Goal: Task Accomplishment & Management: Manage account settings

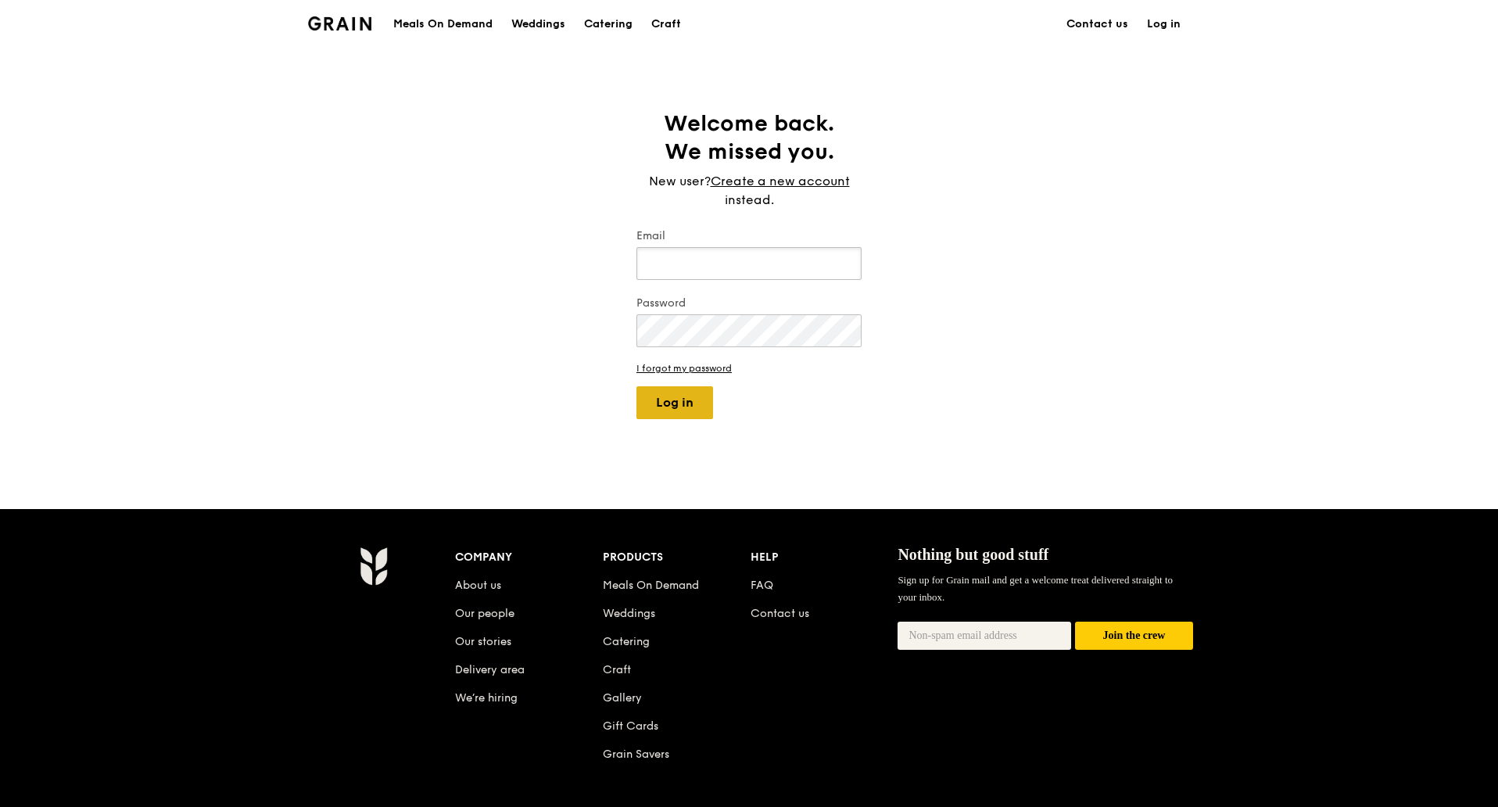
type input "[PERSON_NAME][EMAIL_ADDRESS][DOMAIN_NAME]"
click at [690, 413] on button "Log in" at bounding box center [674, 402] width 77 height 33
select select "100"
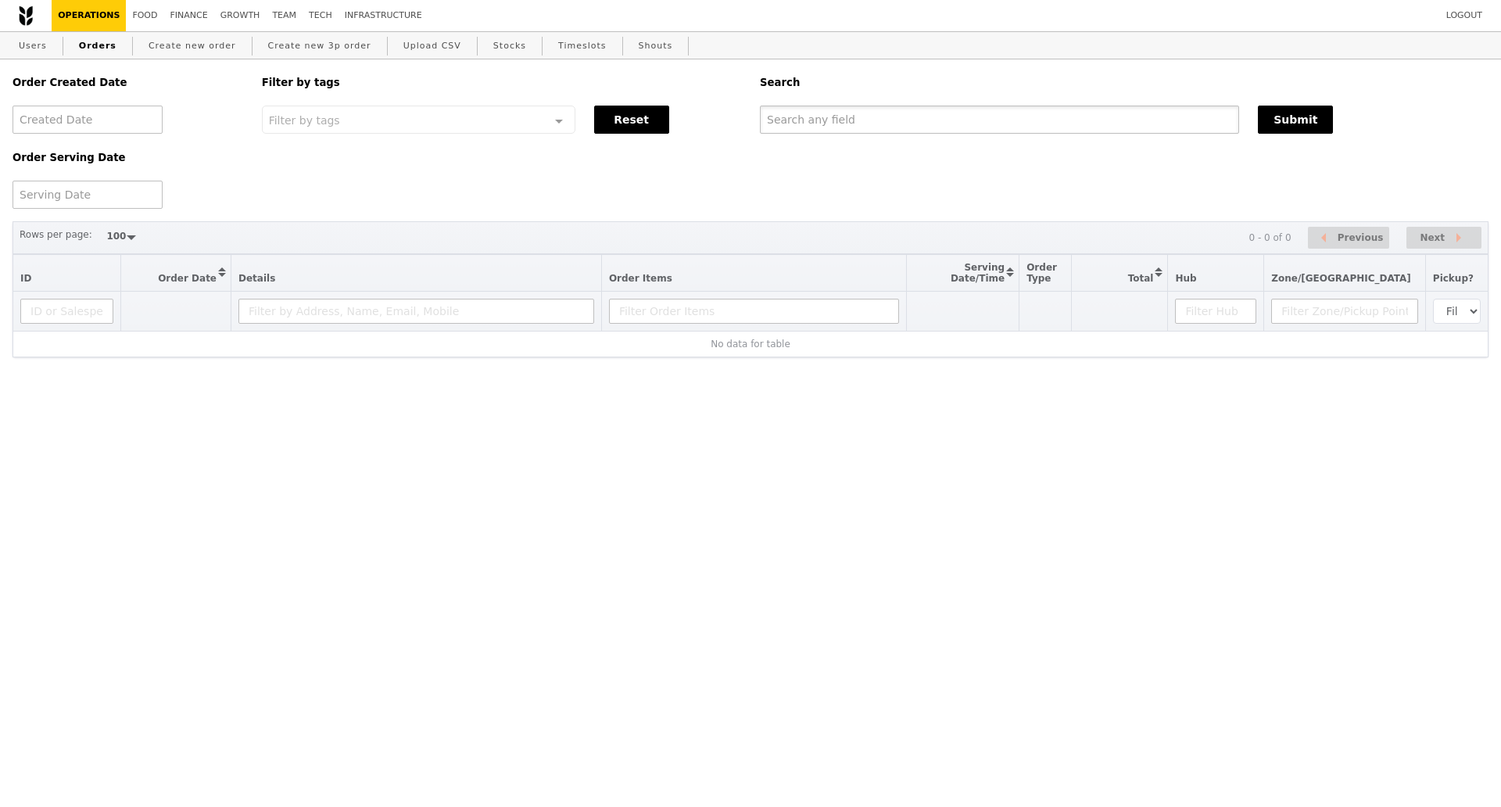
click at [983, 127] on input "text" at bounding box center [999, 120] width 479 height 28
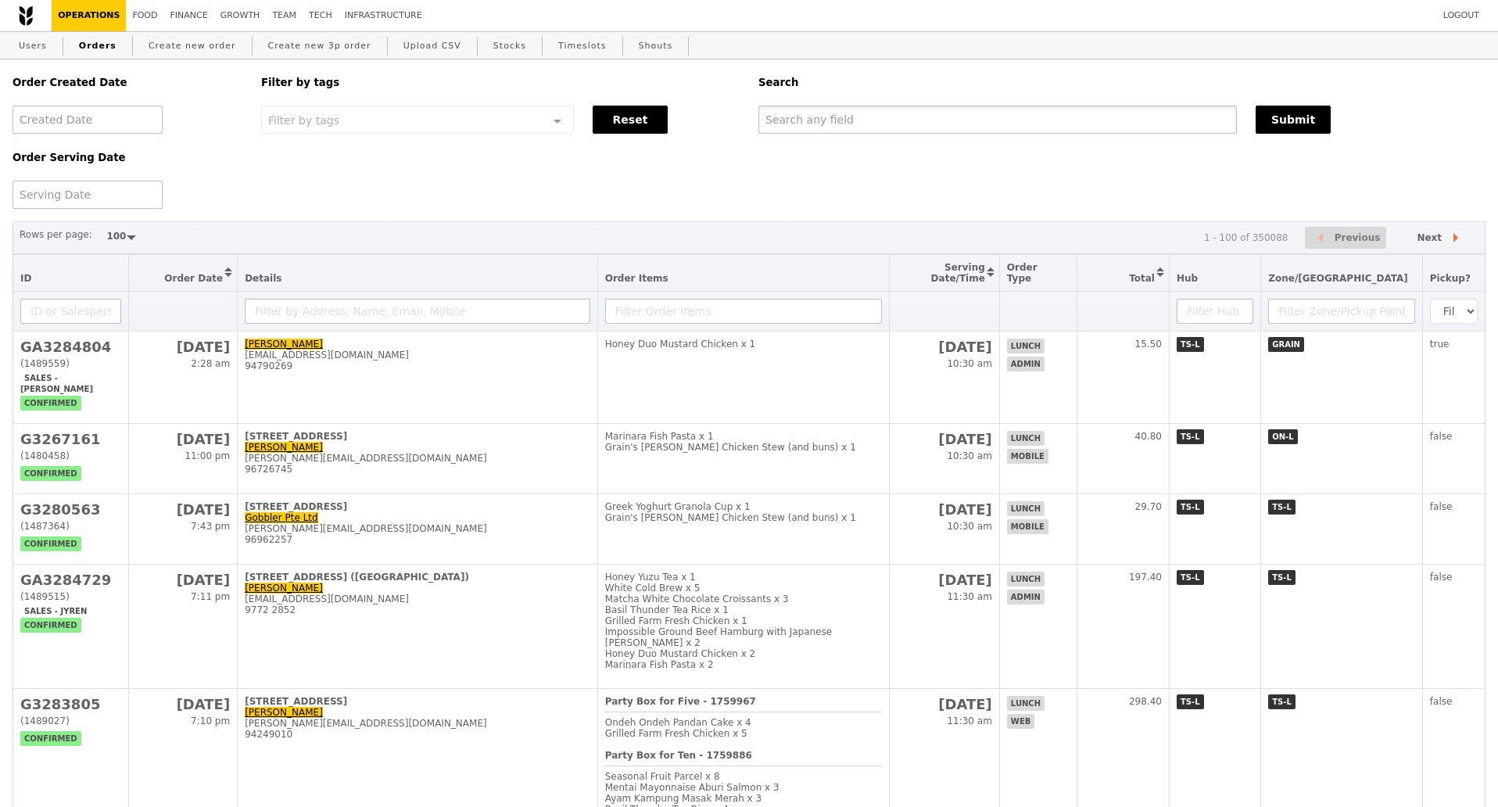
paste input "G3283886"
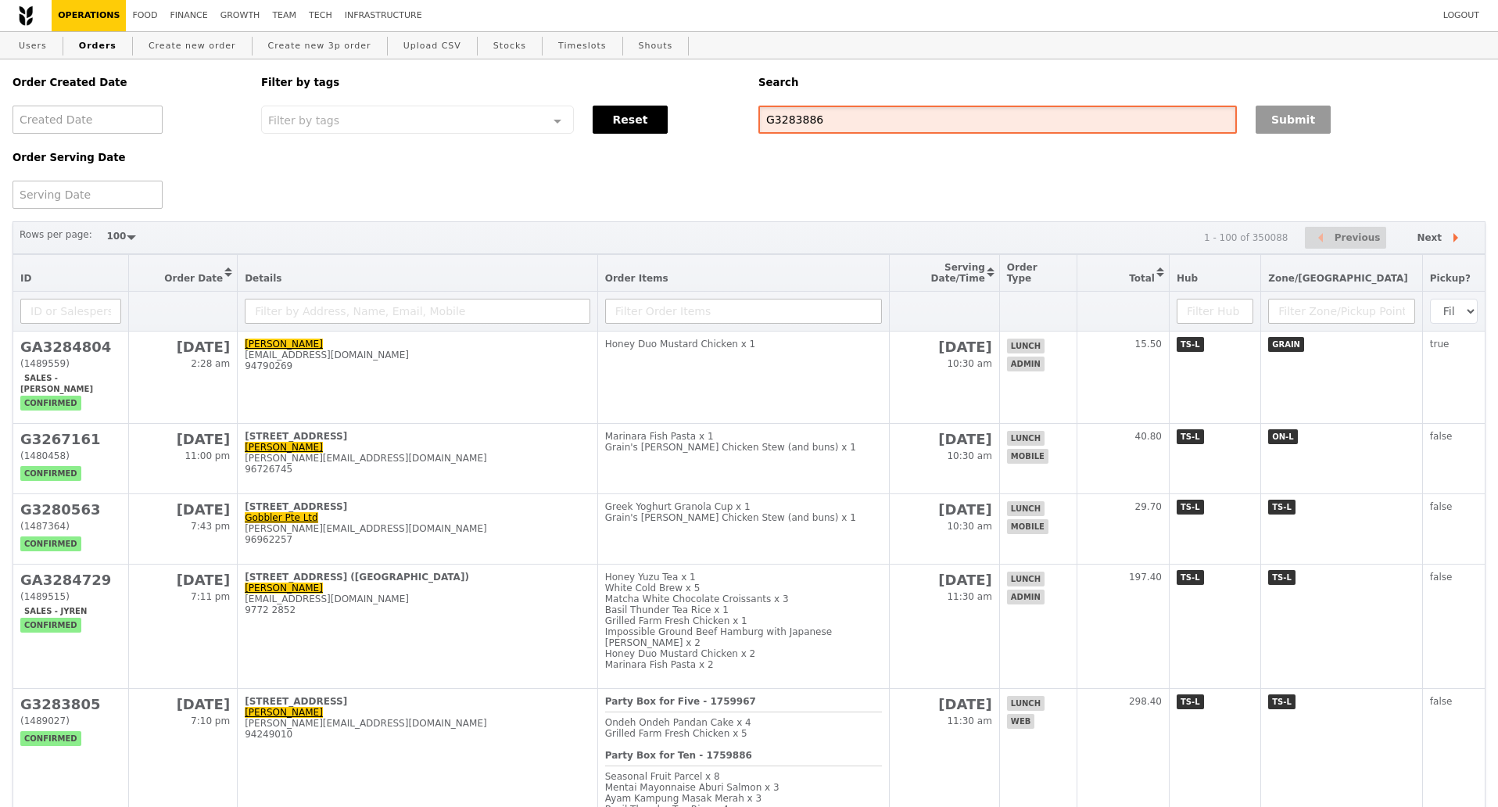
type input "G3283886"
click at [1291, 124] on button "Submit" at bounding box center [1293, 120] width 75 height 28
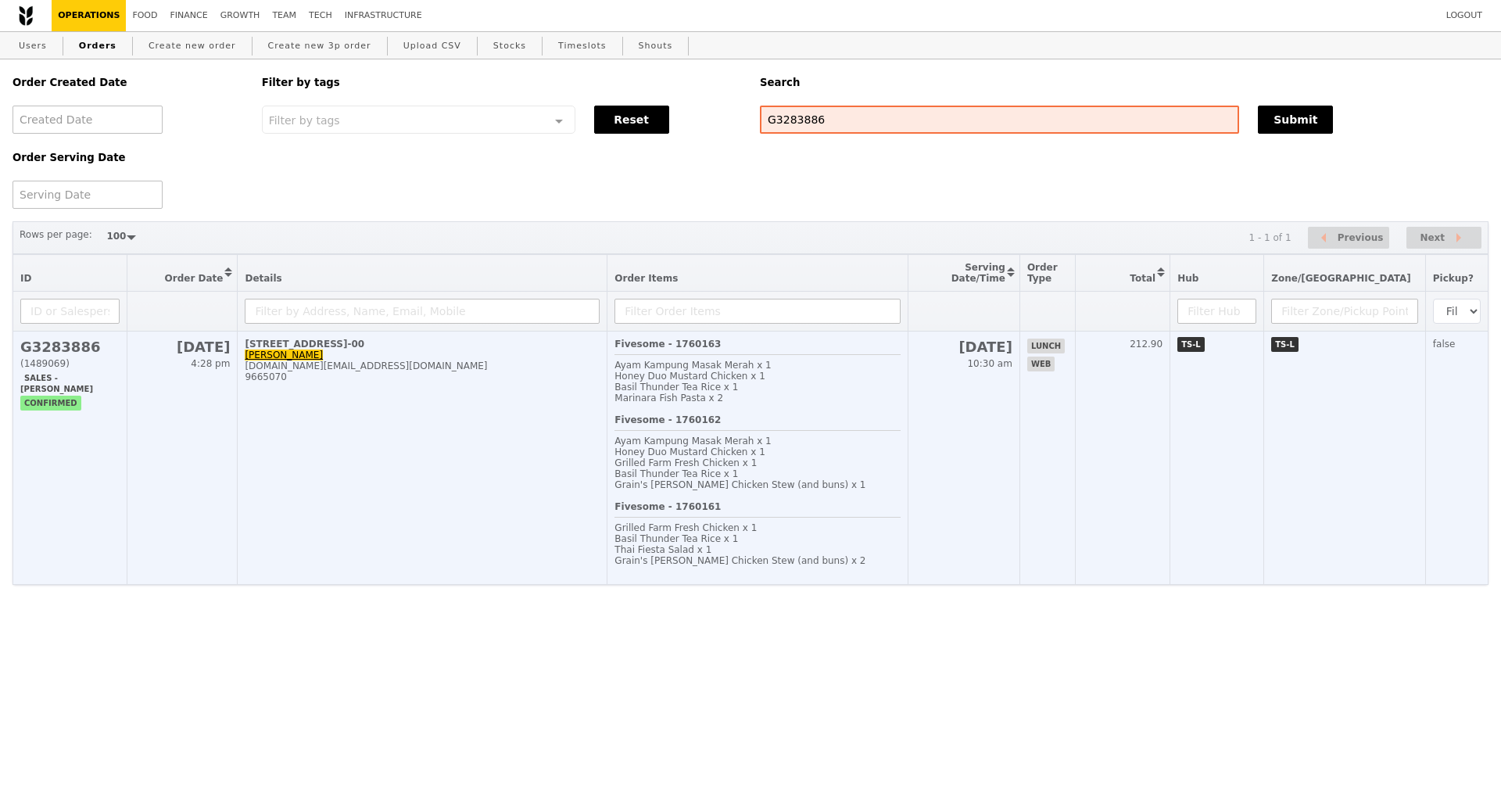
click at [336, 485] on td "1 Raffles Quay, #28-00 [PERSON_NAME] [DOMAIN_NAME][EMAIL_ADDRESS][DOMAIN_NAME] …" at bounding box center [423, 457] width 370 height 253
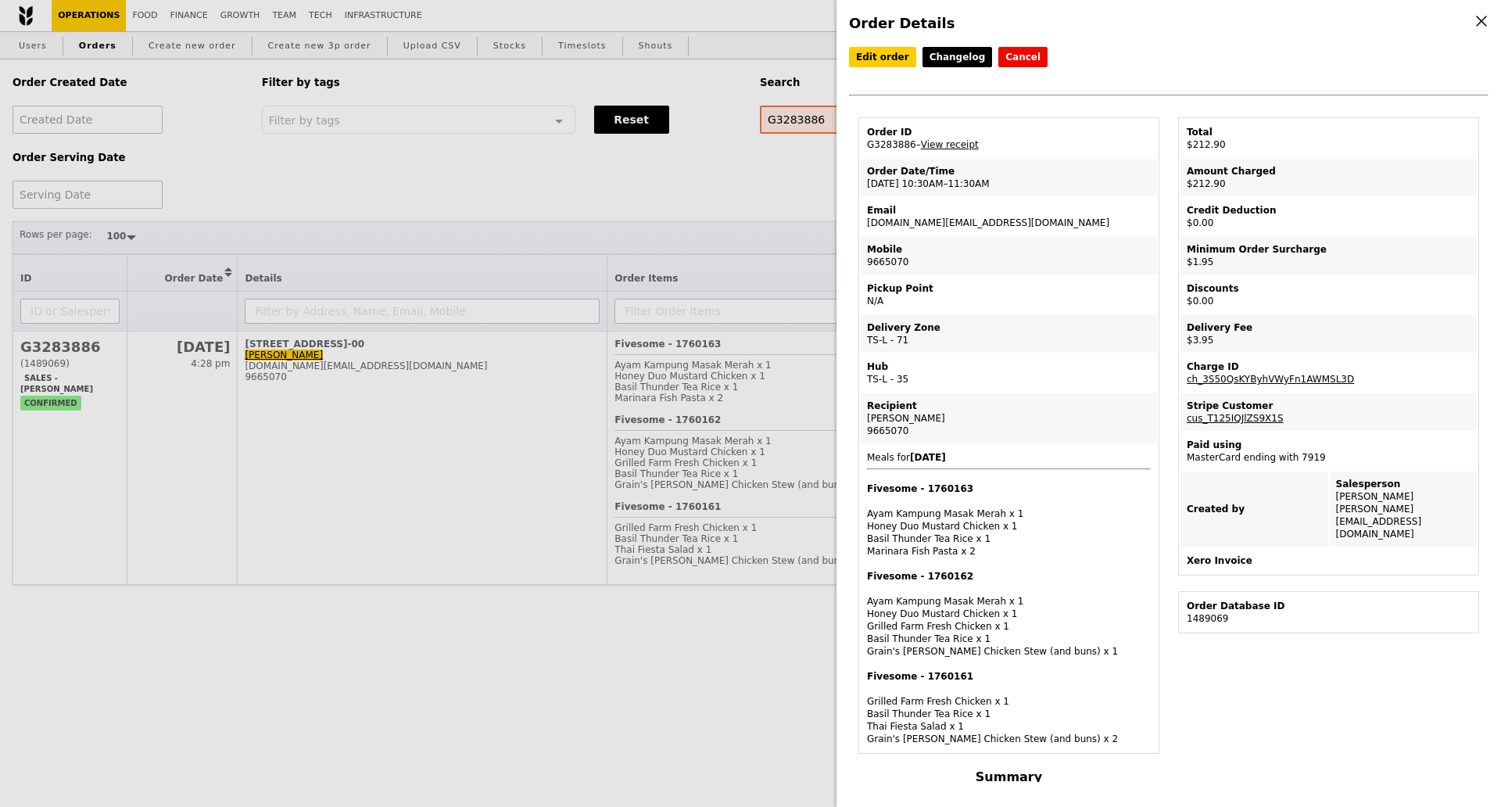
click at [1441, 652] on div "Edit order Changelog Cancel Order ID G3283886 – View receipt Order Date/Time [D…" at bounding box center [1168, 414] width 639 height 735
click at [475, 663] on div "Order Details Edit order Changelog Cancel Order ID G3283886 – View receipt Orde…" at bounding box center [750, 403] width 1501 height 807
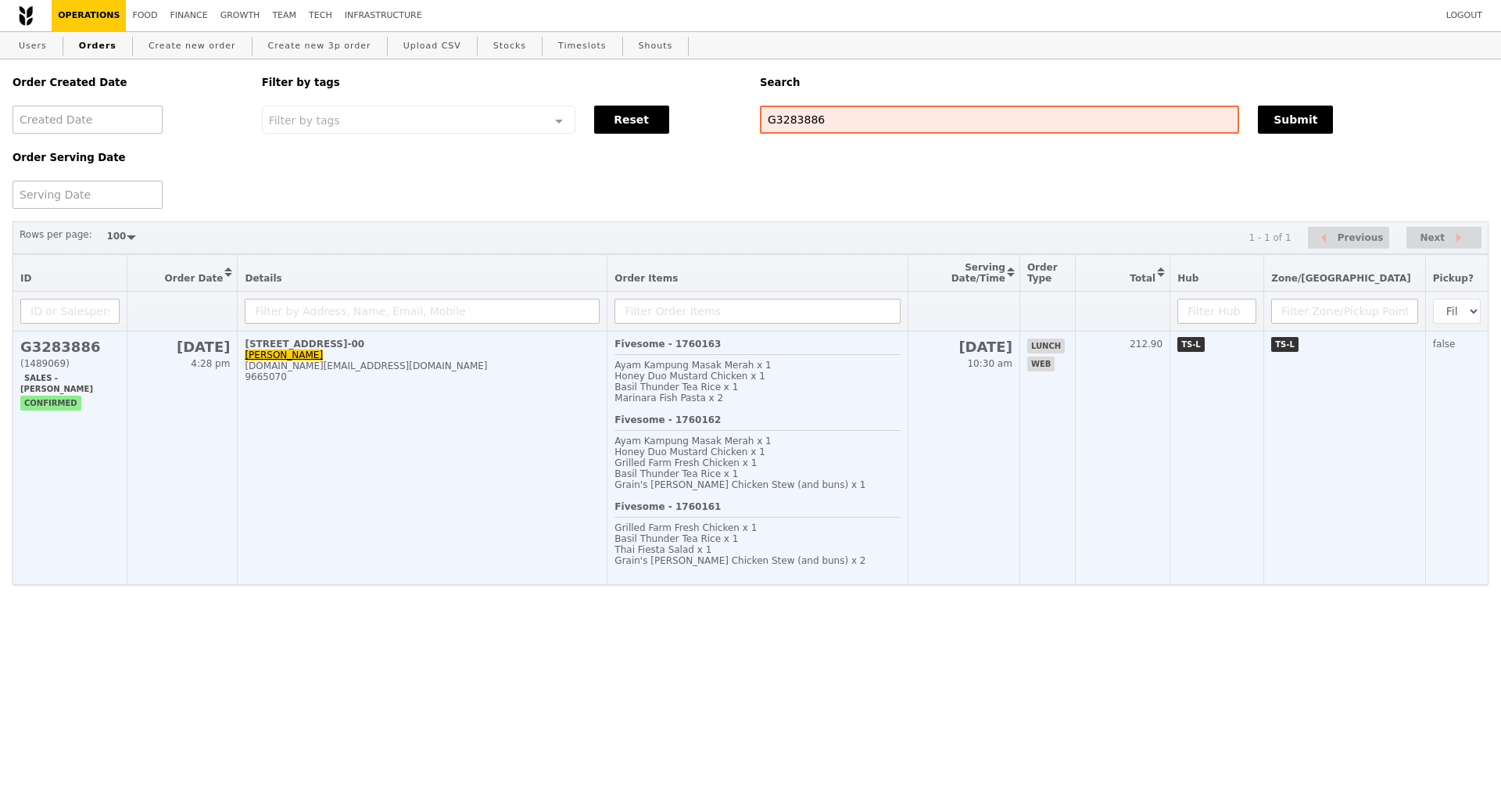
click at [231, 539] on td "[DATE] 4:28 pm" at bounding box center [182, 457] width 110 height 253
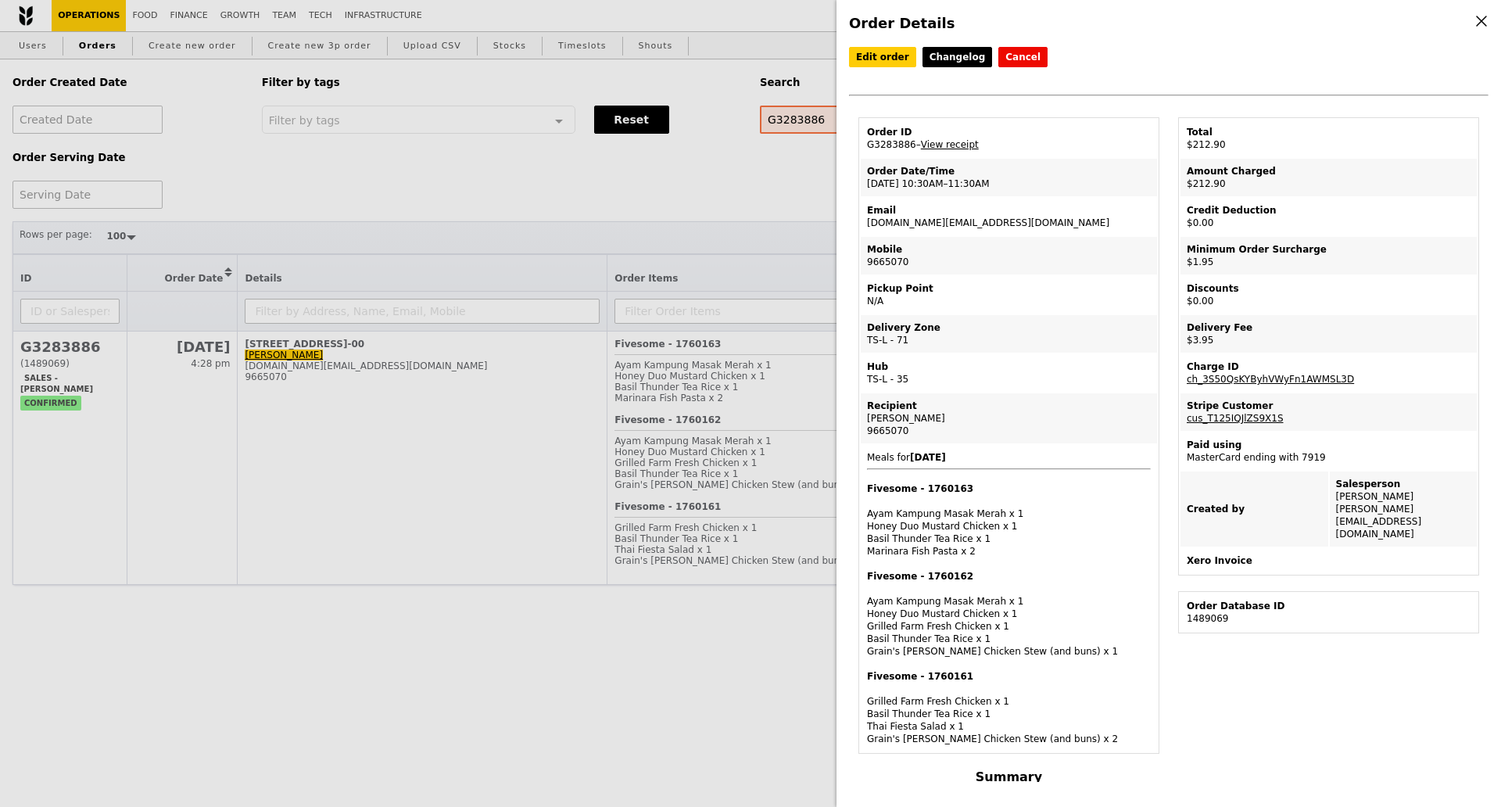
drag, startPoint x: 906, startPoint y: 149, endPoint x: 859, endPoint y: 154, distance: 47.1
click at [859, 154] on table "Order ID G3283886 – View receipt Order Date/Time [DATE] 10:30AM–11:30AM Email […" at bounding box center [1008, 435] width 301 height 636
drag, startPoint x: 910, startPoint y: 148, endPoint x: 858, endPoint y: 152, distance: 51.7
click at [858, 152] on table "Order ID G3283886 – View receipt Order Date/Time [DATE] 10:30AM–11:30AM Email […" at bounding box center [1008, 435] width 301 height 636
copy td "G3283886"
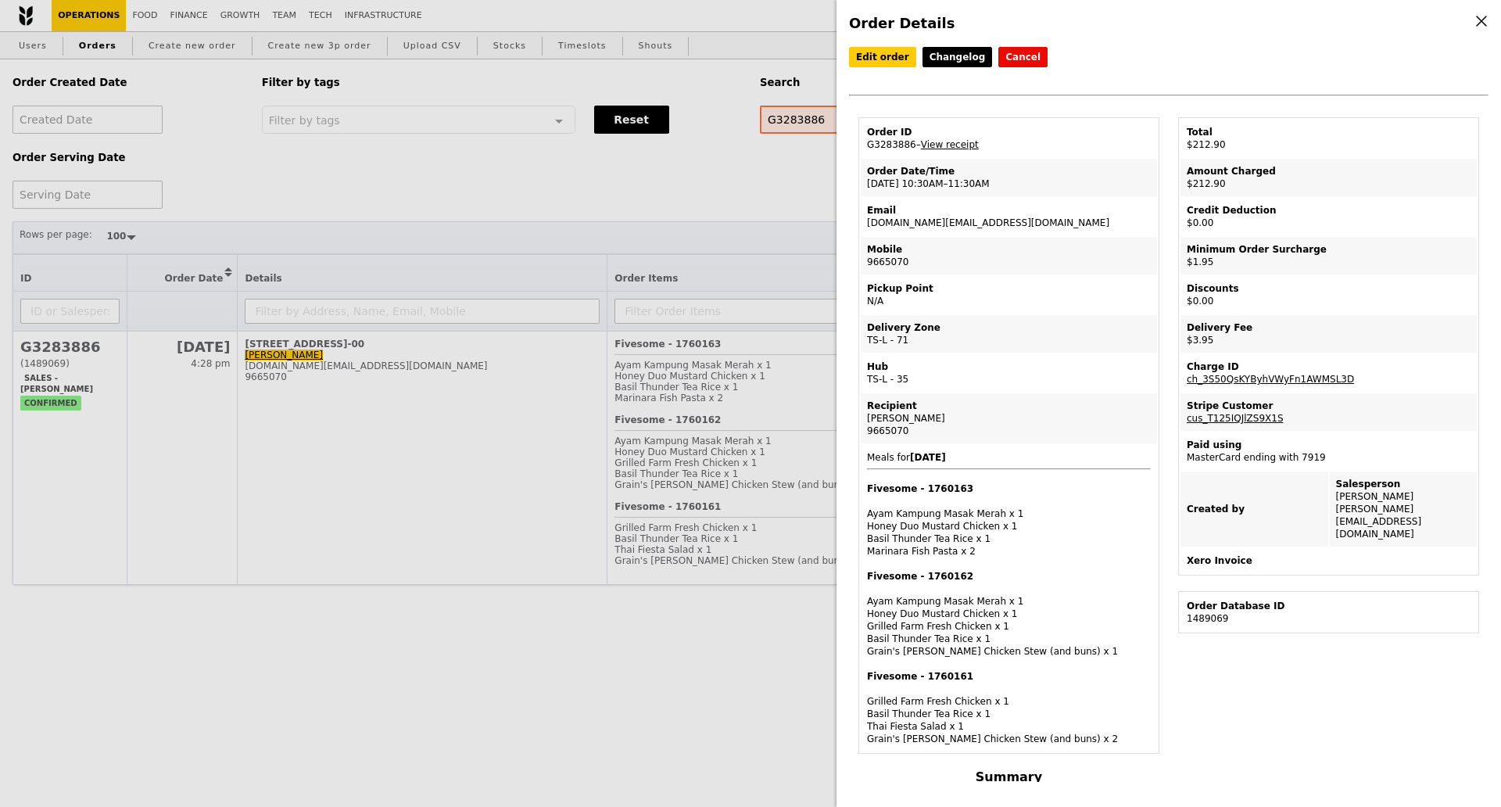
click at [1016, 160] on table "Order ID G3283886 – View receipt Order Date/Time [DATE] 10:30AM–11:30AM Email […" at bounding box center [1008, 435] width 301 height 636
drag, startPoint x: 922, startPoint y: 227, endPoint x: 807, endPoint y: 202, distance: 118.4
click at [861, 228] on td "Email [DOMAIN_NAME][EMAIL_ADDRESS][DOMAIN_NAME]" at bounding box center [1009, 217] width 296 height 38
copy td "[DOMAIN_NAME][EMAIL_ADDRESS][DOMAIN_NAME]"
drag, startPoint x: 865, startPoint y: 138, endPoint x: 909, endPoint y: 149, distance: 45.3
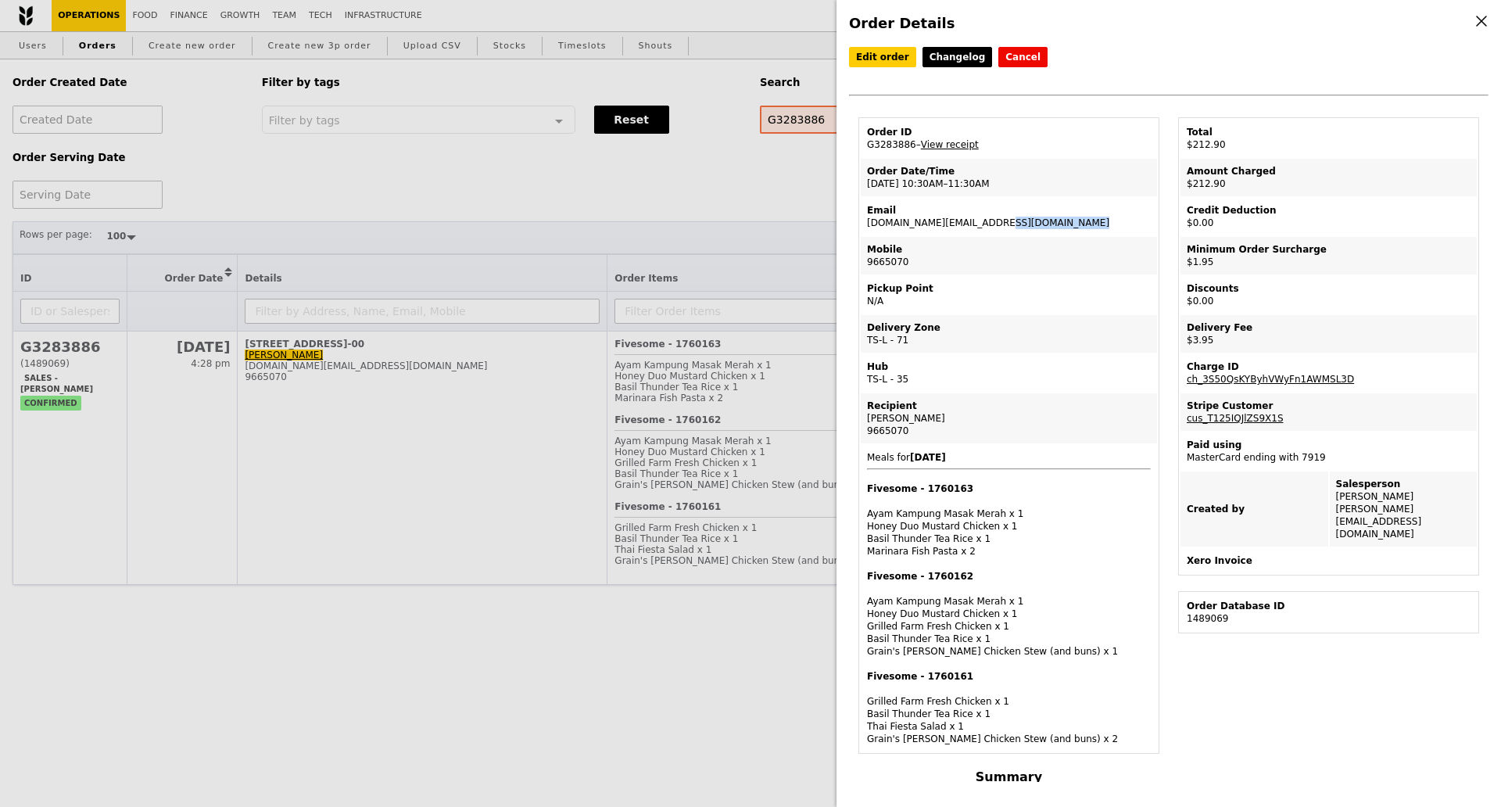
click at [909, 149] on td "Order ID G3283886 – View receipt" at bounding box center [1009, 139] width 296 height 38
copy td "Order ID G3283886"
click at [893, 152] on td "Order ID G3283886 – View receipt" at bounding box center [1009, 139] width 296 height 38
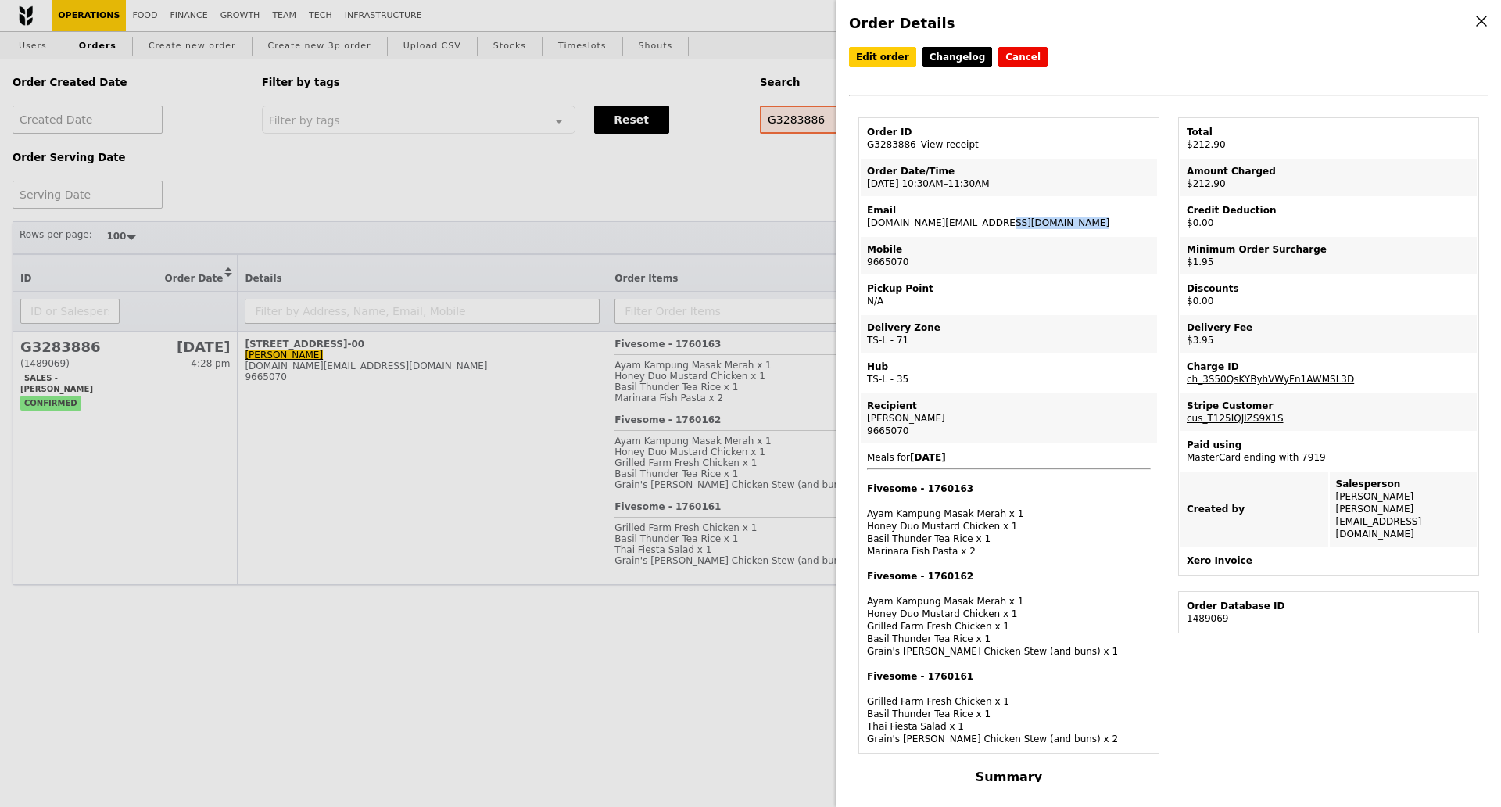
click at [893, 152] on td "Order ID G3283886 – View receipt" at bounding box center [1009, 139] width 296 height 38
click at [905, 152] on td "Order ID G3283886 – View receipt" at bounding box center [1009, 139] width 296 height 38
click at [844, 176] on div "Order Details Edit order Changelog Cancel Order ID G3283886 – View receipt Orde…" at bounding box center [1168, 403] width 664 height 807
click at [878, 150] on td "Order ID G3283886 – View receipt" at bounding box center [1009, 139] width 296 height 38
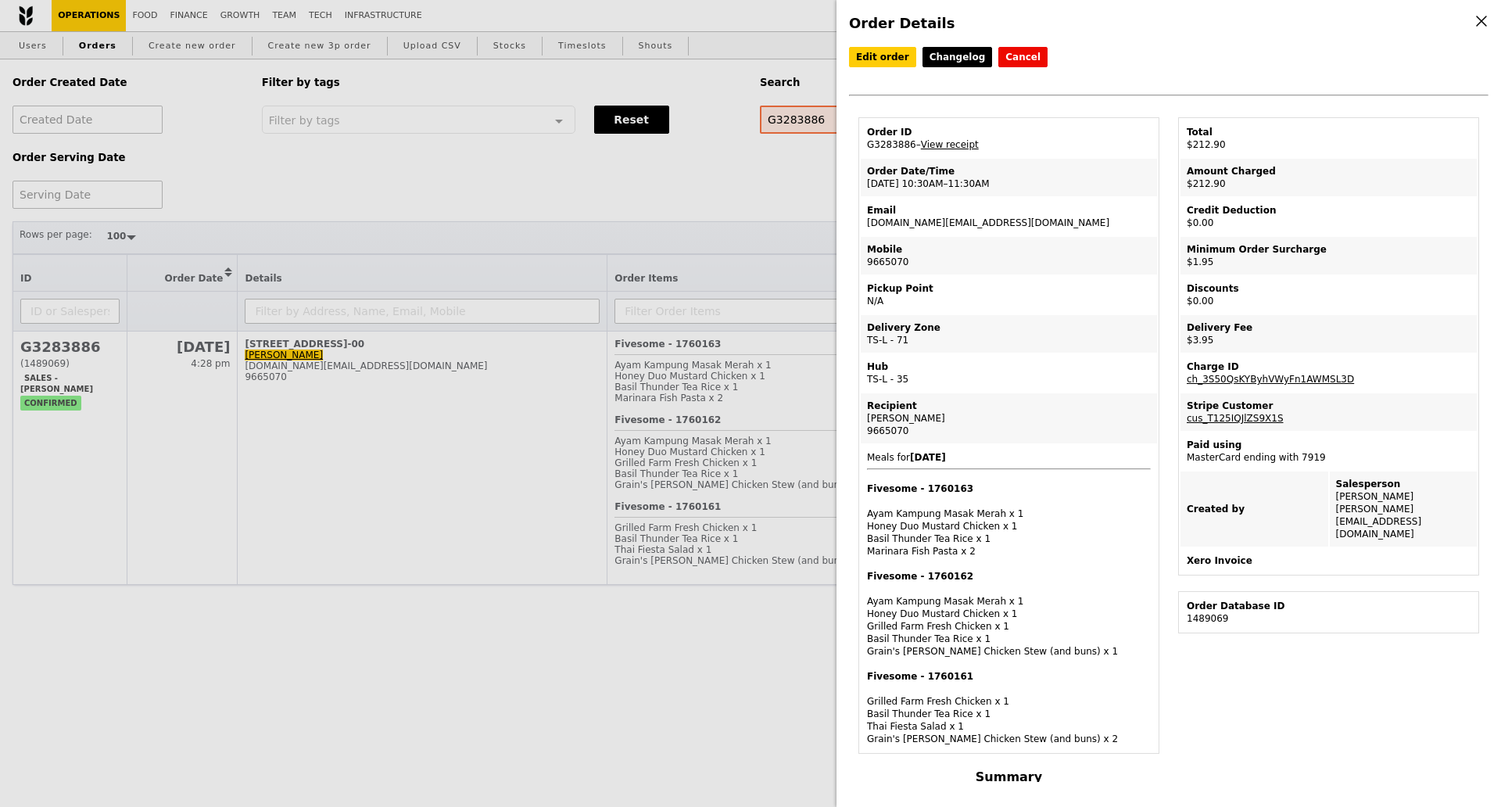
copy td "G3283886"
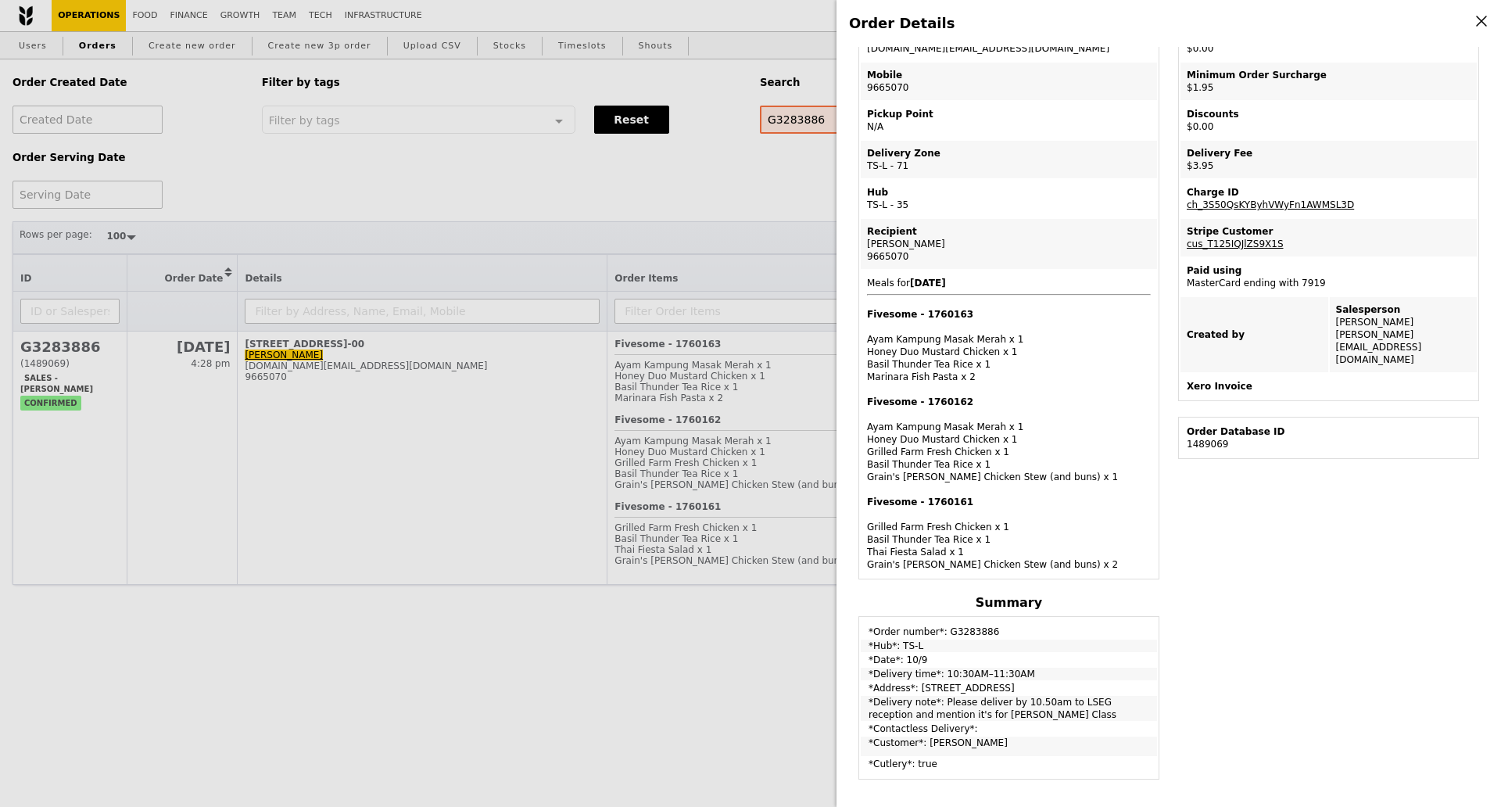
scroll to position [293, 0]
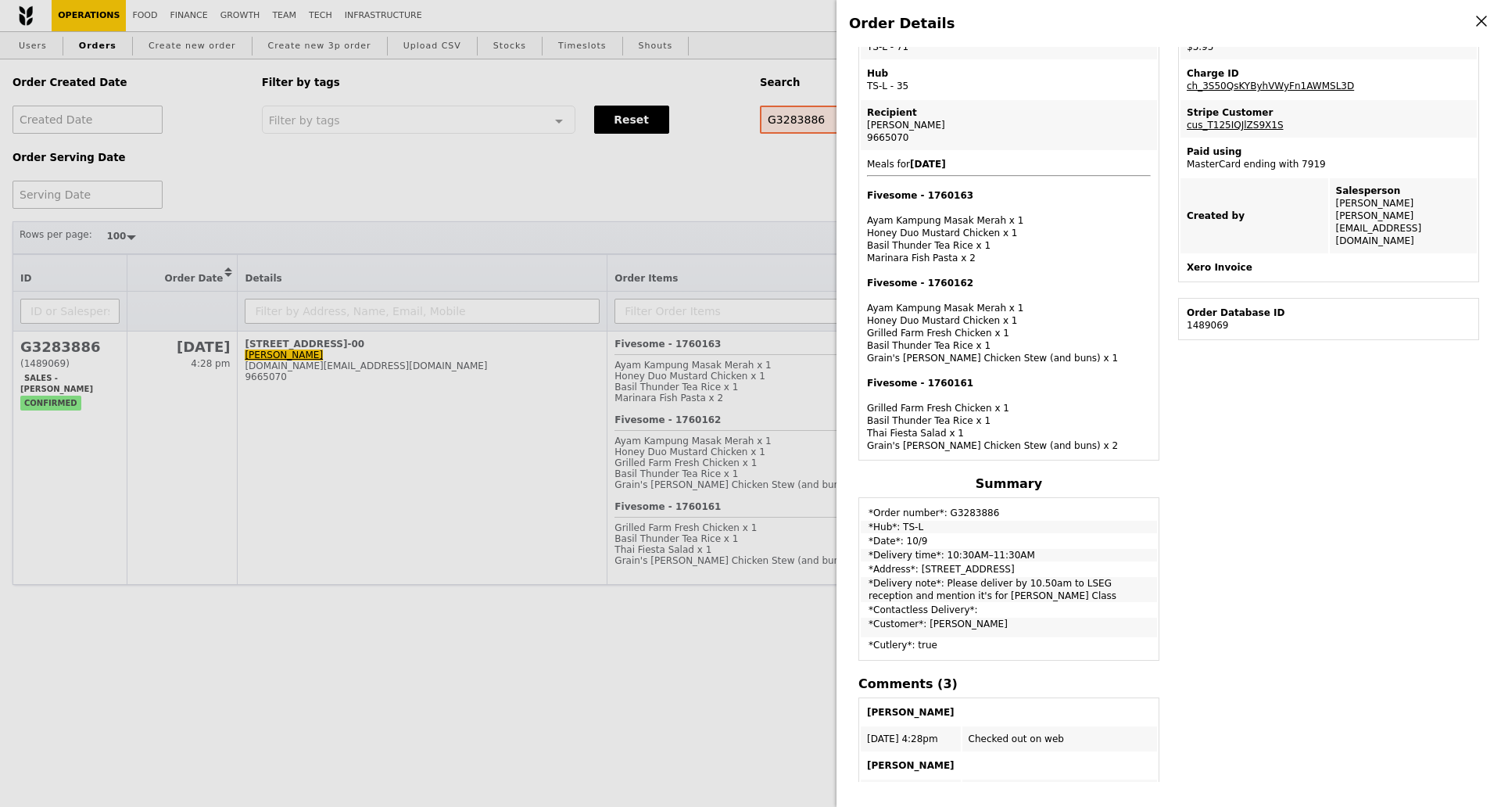
click at [879, 141] on div "9665070" at bounding box center [1009, 137] width 284 height 13
copy div "9665070"
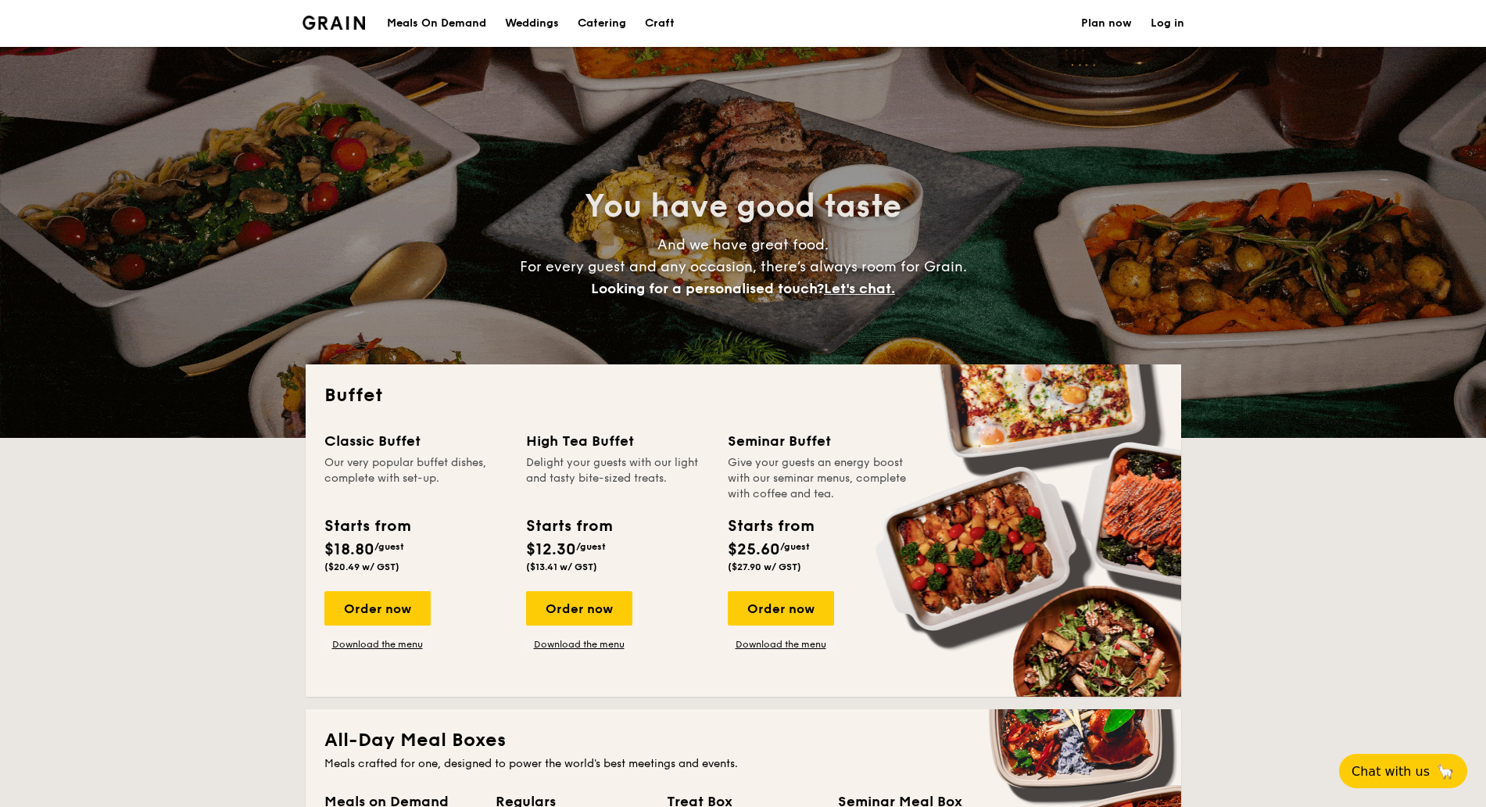
select select
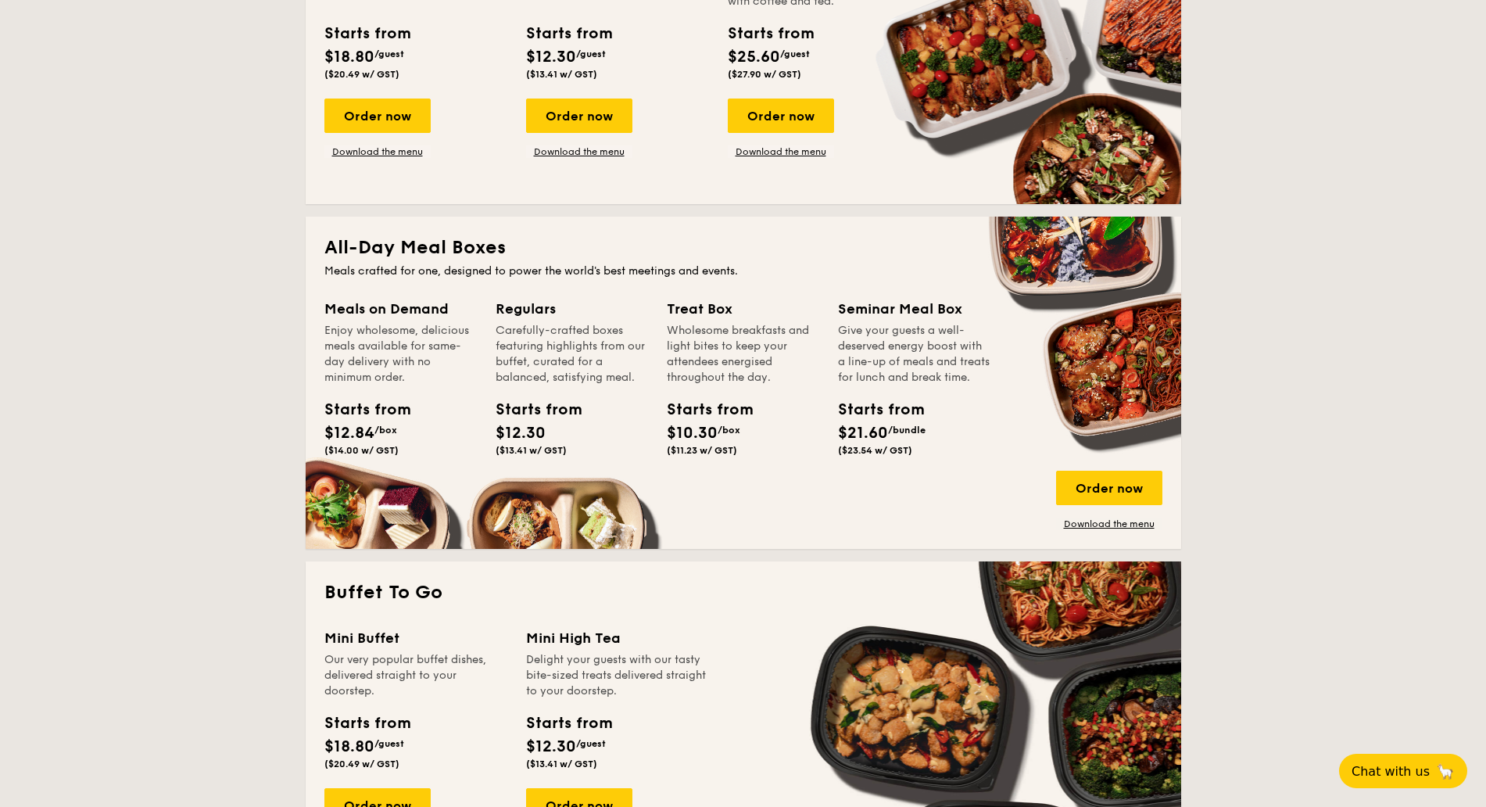
scroll to position [782, 0]
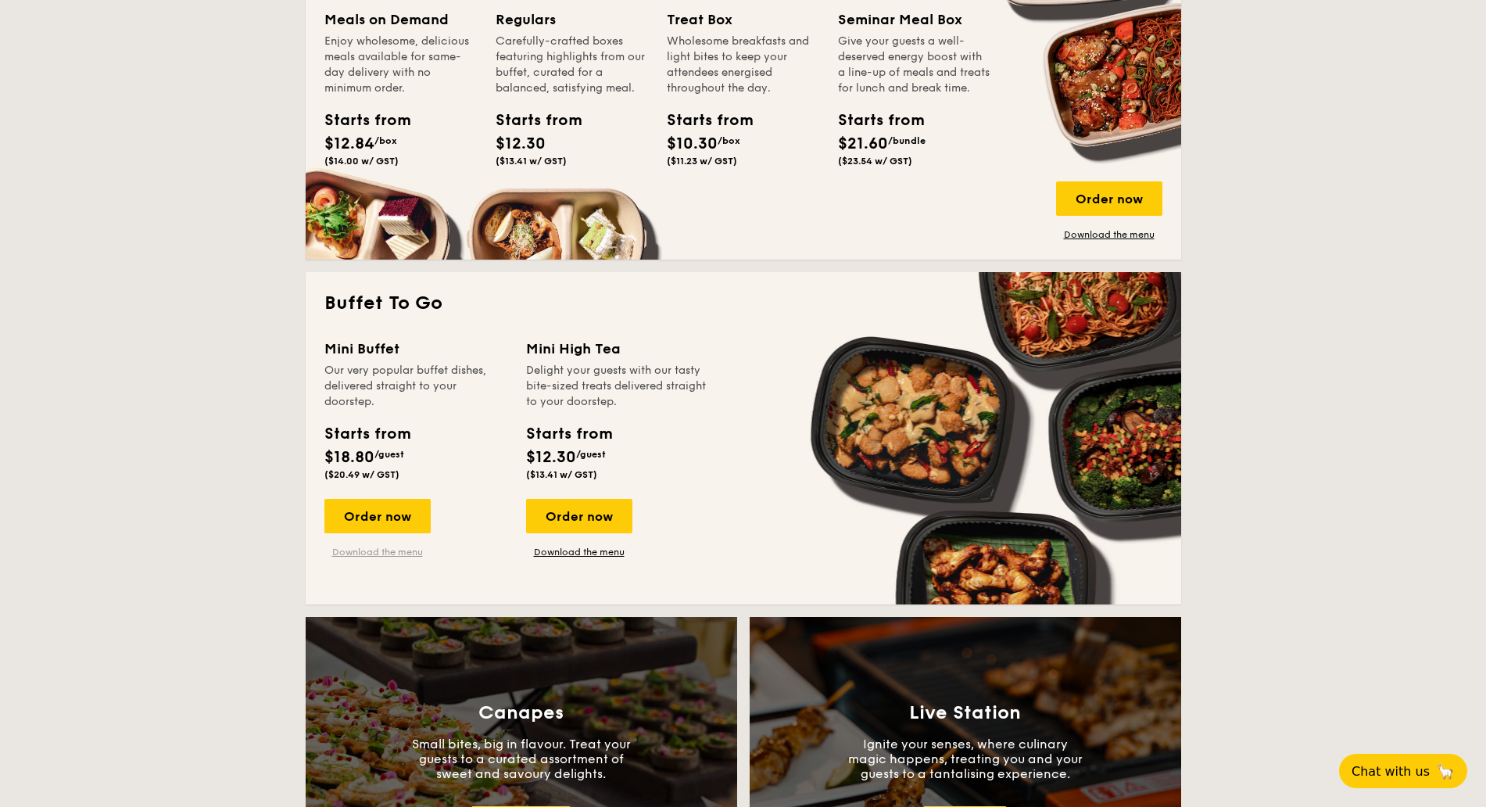
click at [373, 548] on link "Download the menu" at bounding box center [377, 552] width 106 height 13
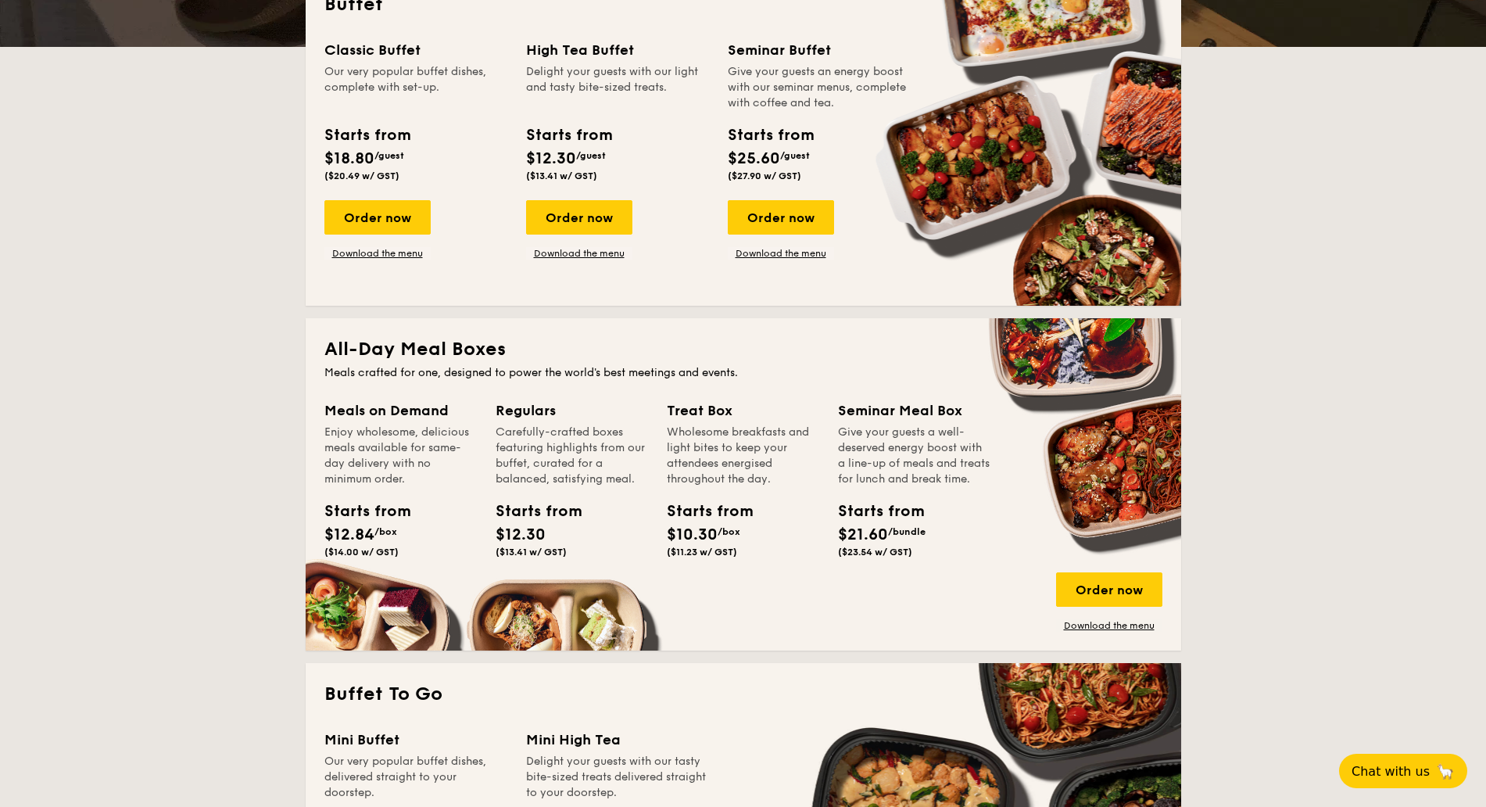
scroll to position [0, 0]
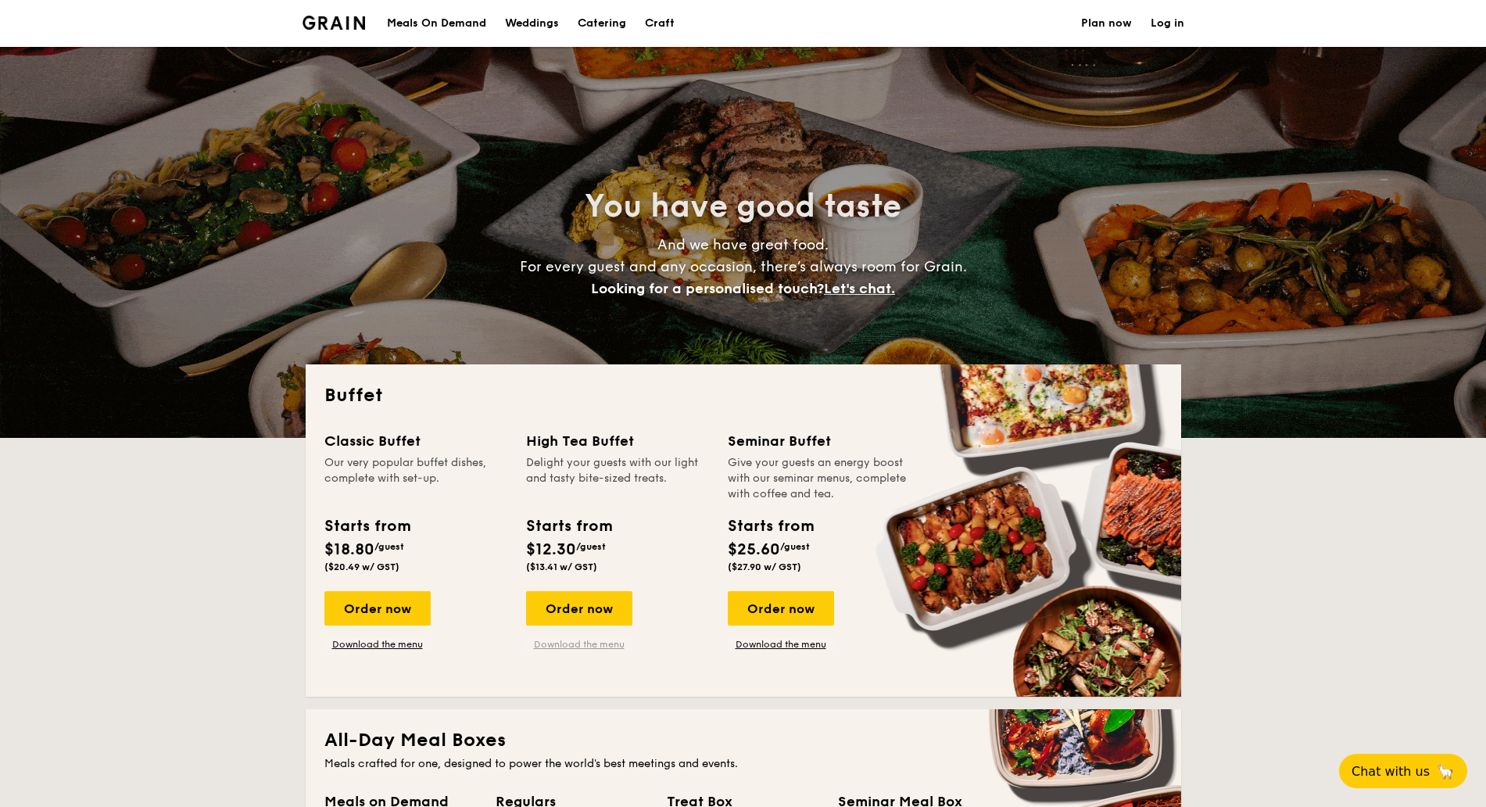
click at [585, 645] on link "Download the menu" at bounding box center [579, 644] width 106 height 13
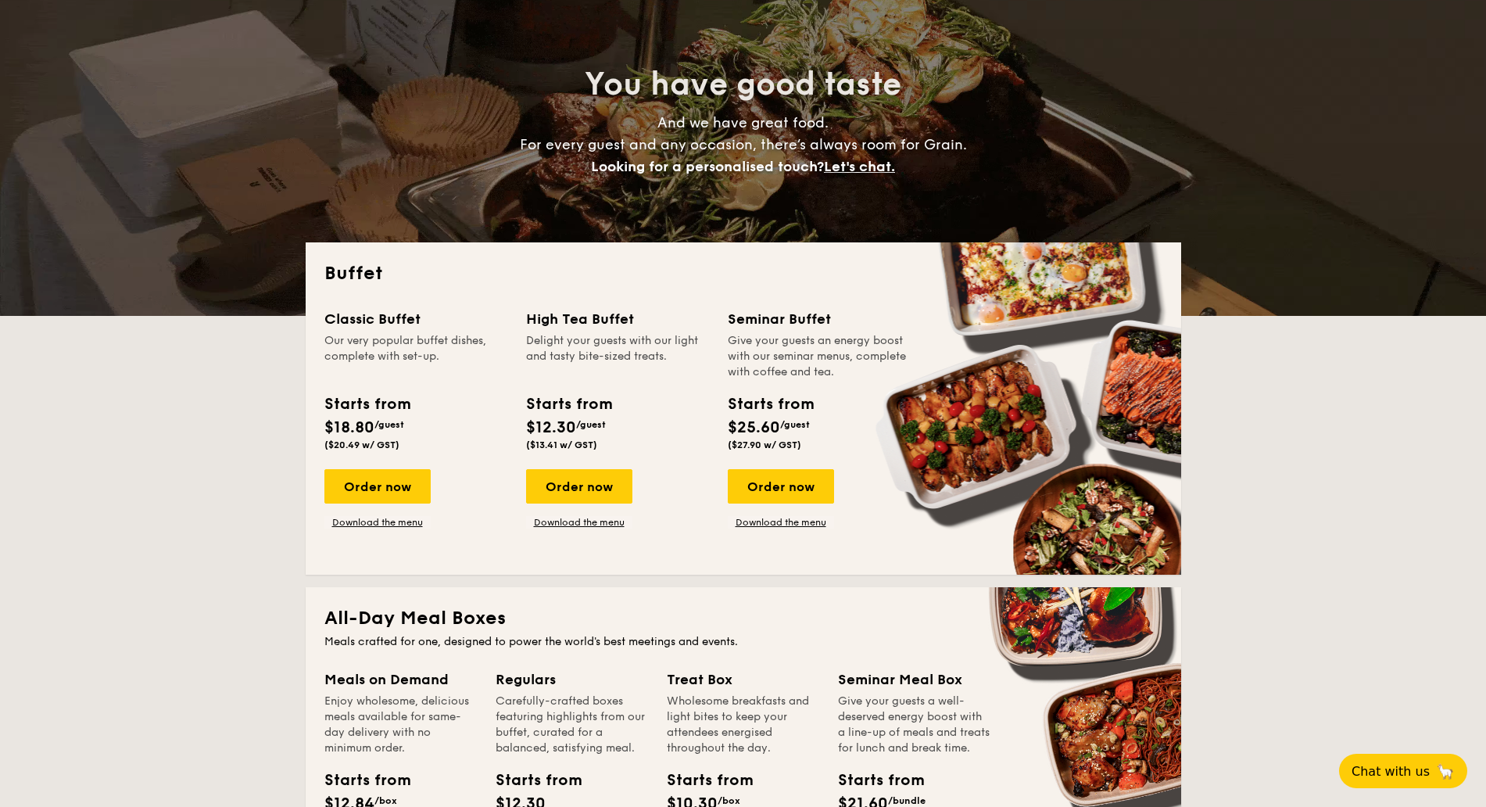
scroll to position [293, 0]
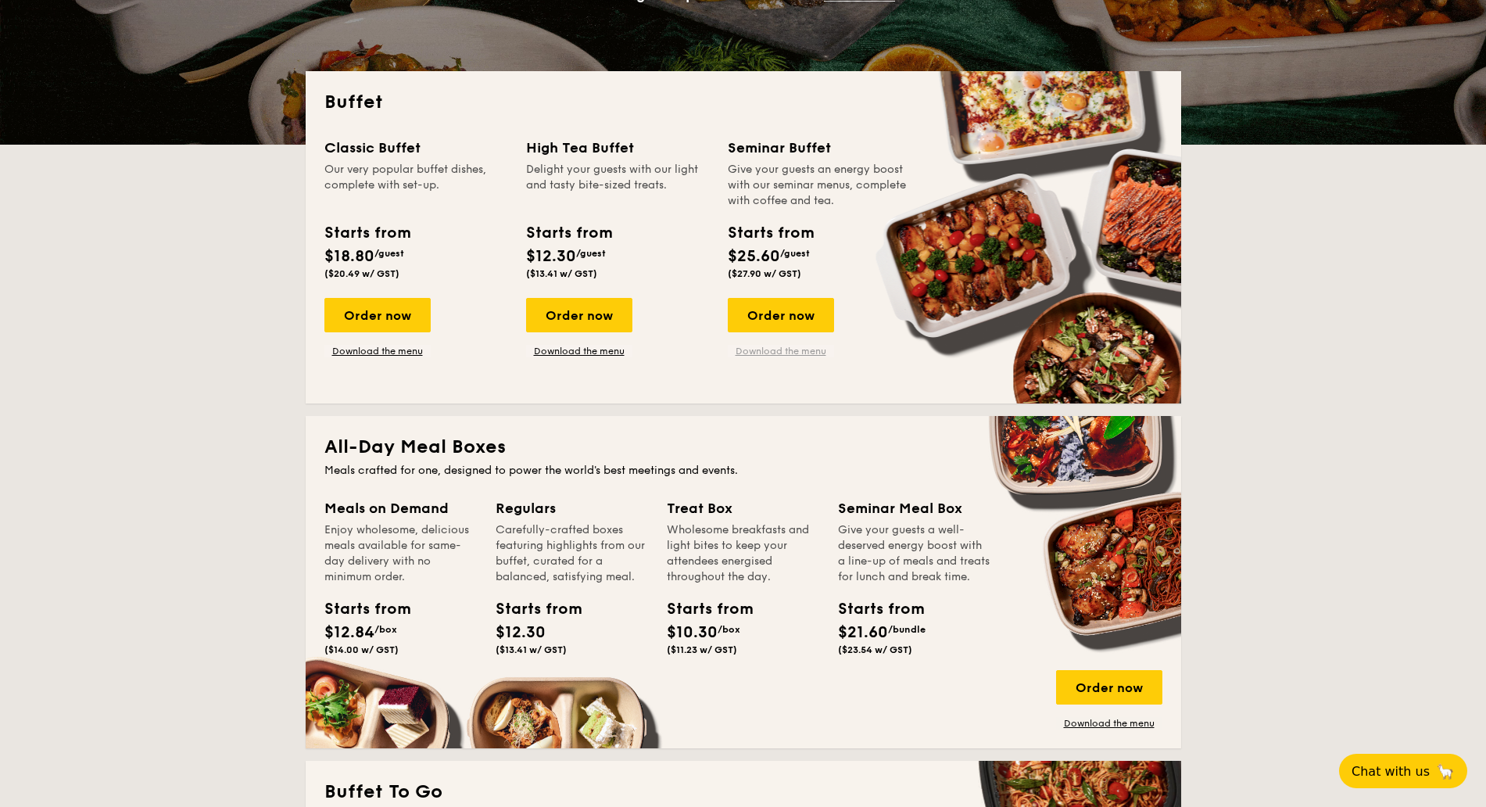
click at [805, 353] on link "Download the menu" at bounding box center [781, 351] width 106 height 13
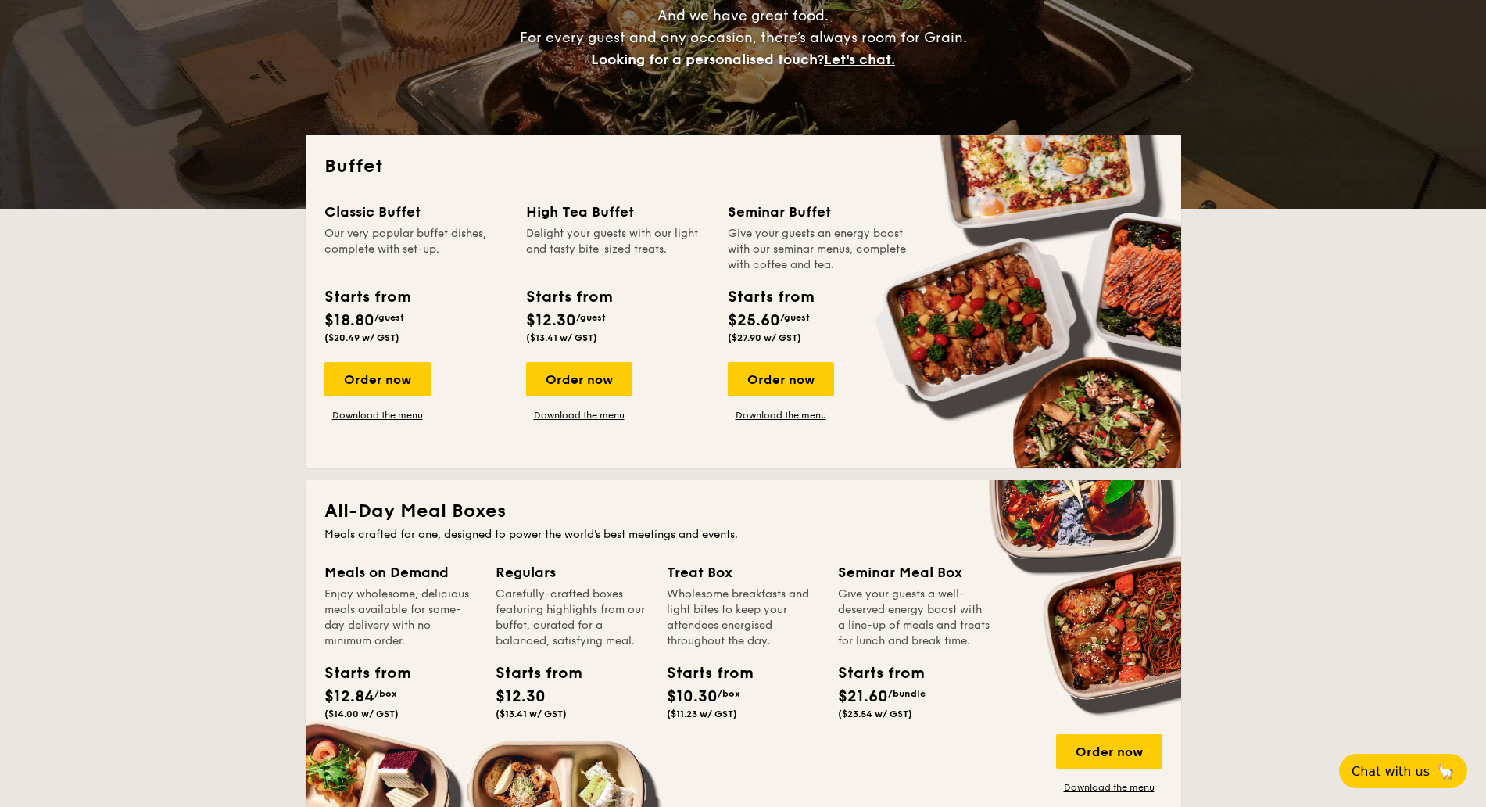
scroll to position [195, 0]
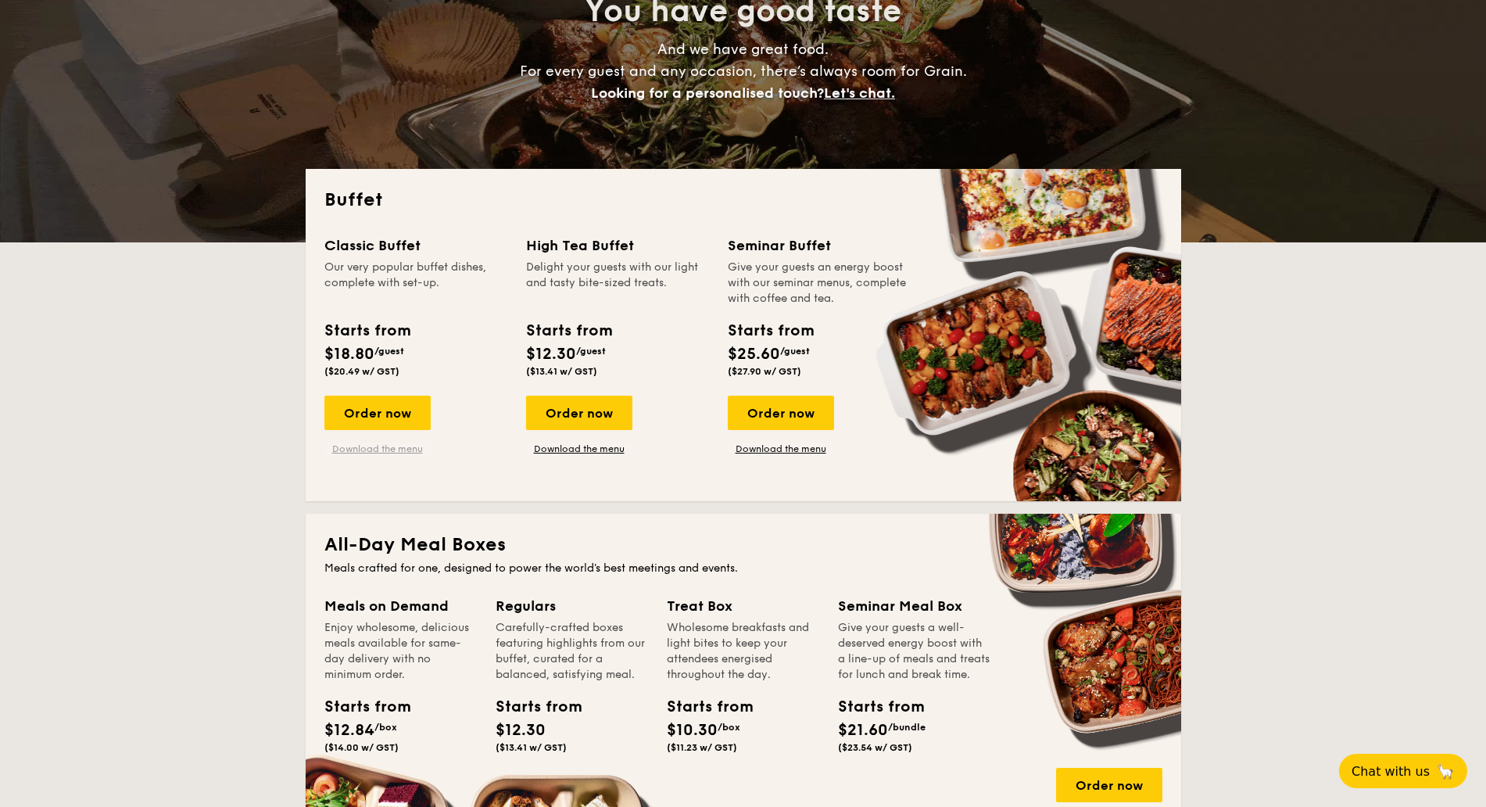
click at [374, 448] on link "Download the menu" at bounding box center [377, 448] width 106 height 13
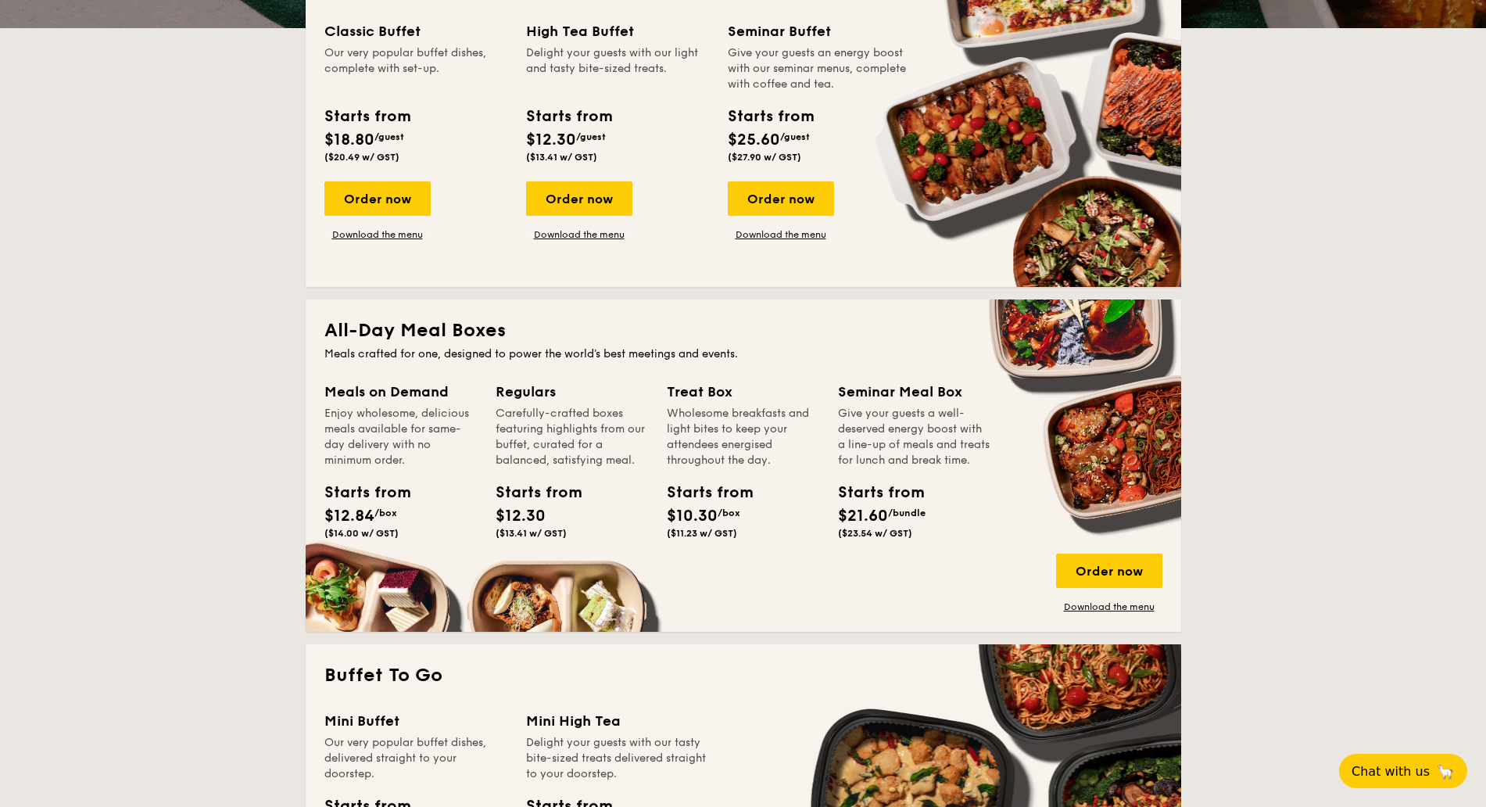
scroll to position [391, 0]
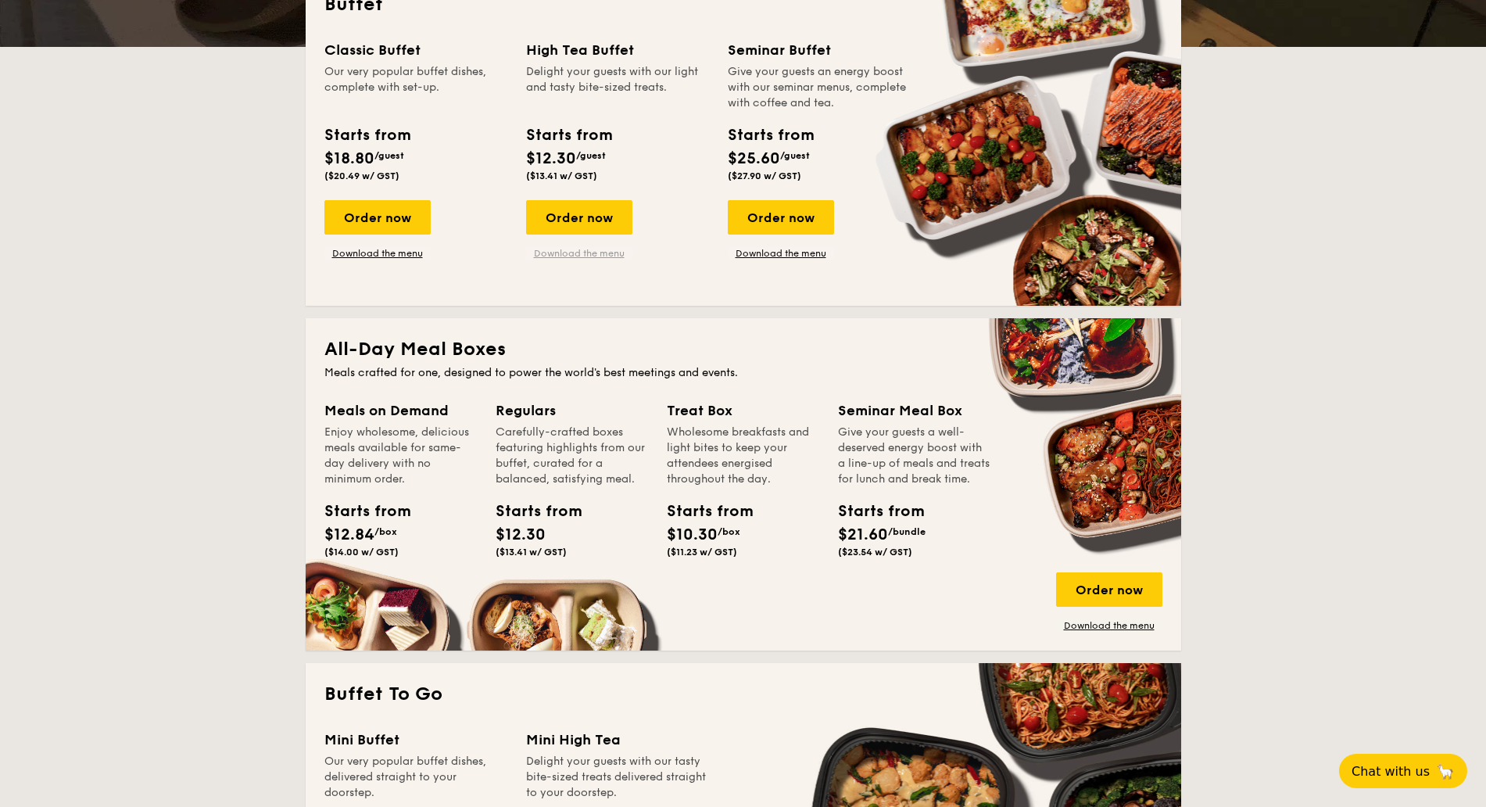
click at [618, 254] on link "Download the menu" at bounding box center [579, 253] width 106 height 13
click at [1134, 625] on link "Download the menu" at bounding box center [1109, 625] width 106 height 13
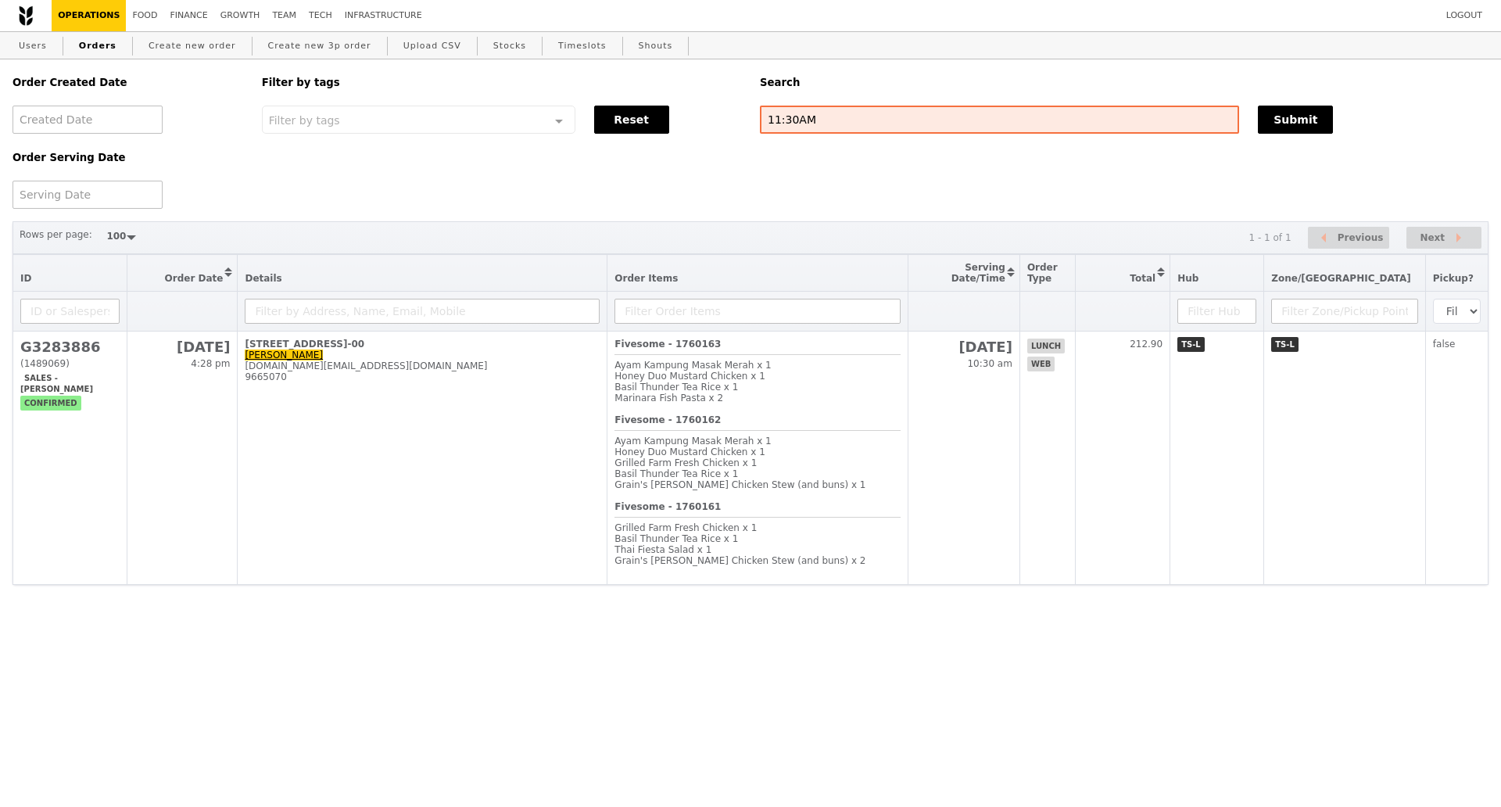
select select "100"
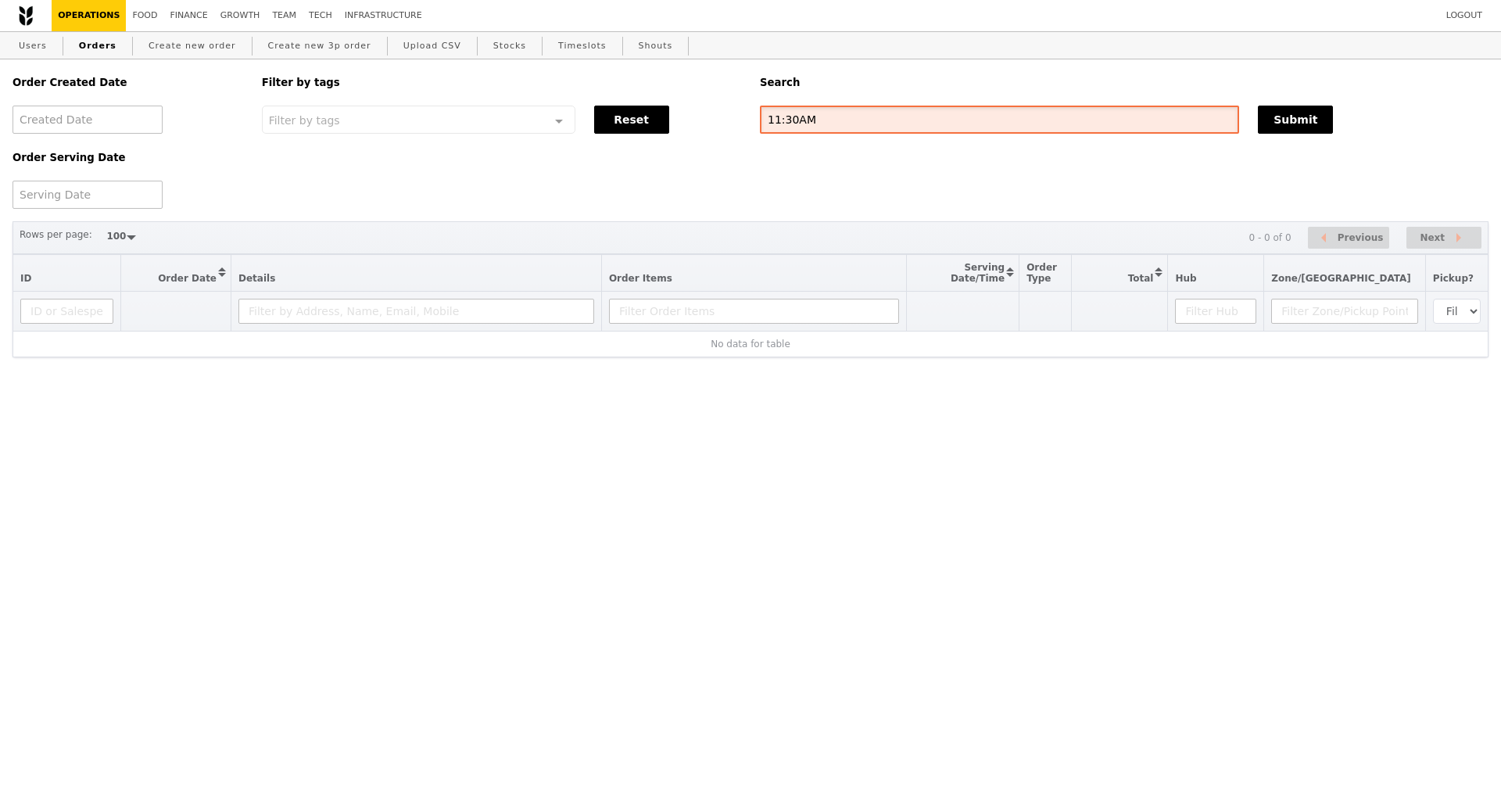
drag, startPoint x: 826, startPoint y: 124, endPoint x: 747, endPoint y: 124, distance: 79.0
click at [747, 124] on div "Order Created Date Order Serving Date Filter by tags Filter by tags Meal_Plan W…" at bounding box center [750, 133] width 1495 height 149
paste input "G3284184"
click at [1277, 120] on button "Submit" at bounding box center [1295, 120] width 75 height 28
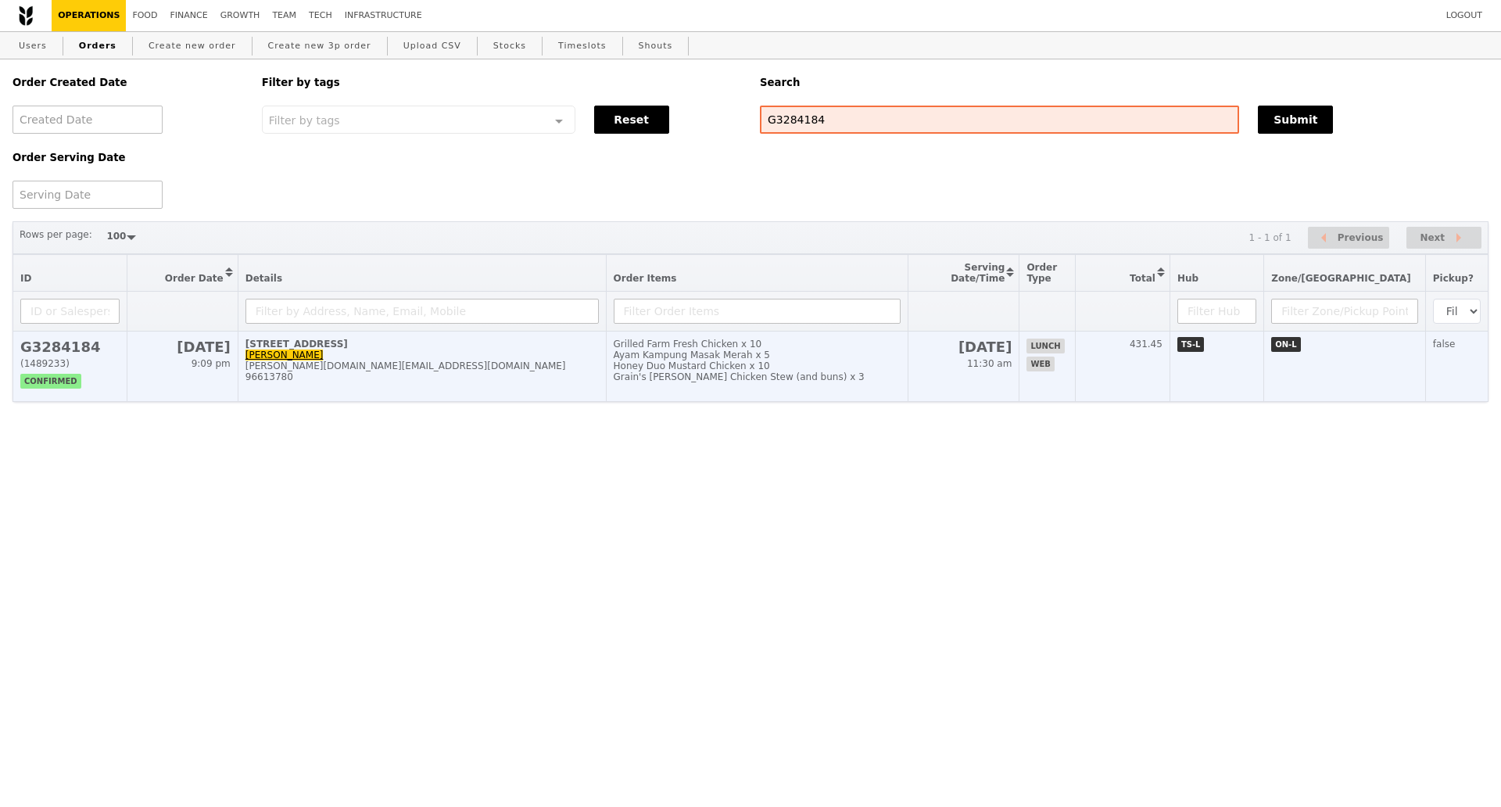
click at [453, 371] on div "[PERSON_NAME][DOMAIN_NAME][EMAIL_ADDRESS][DOMAIN_NAME]" at bounding box center [421, 365] width 353 height 11
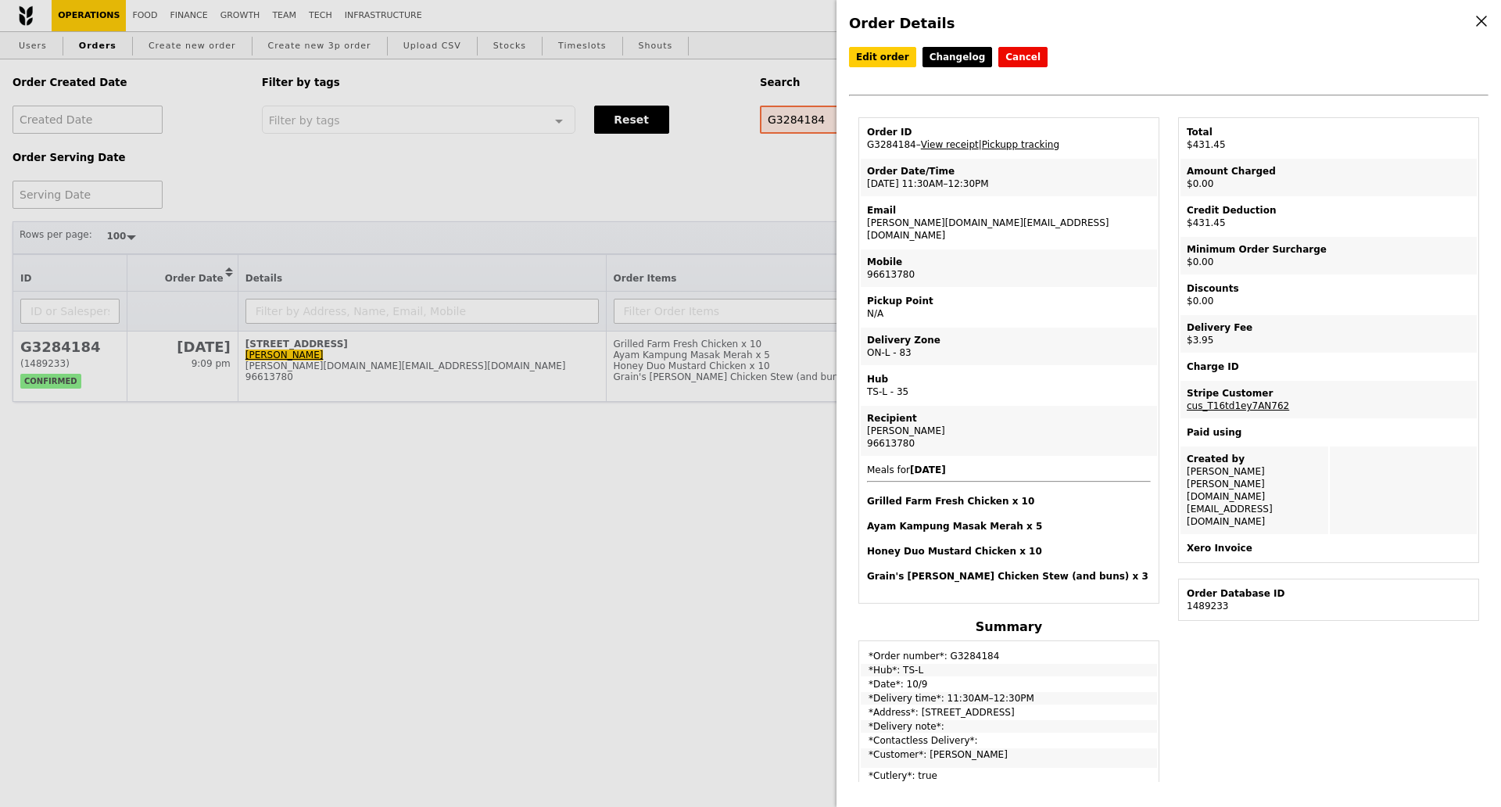
drag, startPoint x: 907, startPoint y: 151, endPoint x: 849, endPoint y: 151, distance: 57.8
click at [849, 151] on div "Order ID G3284184 – View receipt | Pickupp tracking Order Date/Time 10/9 – 11:3…" at bounding box center [1009, 633] width 320 height 1033
click at [883, 143] on td "Order ID G3284184 – View receipt | Pickupp tracking" at bounding box center [1009, 139] width 296 height 38
click at [234, 496] on div "Order Details Edit order Changelog Cancel Order ID G3284184 – View receipt | Pi…" at bounding box center [750, 403] width 1501 height 807
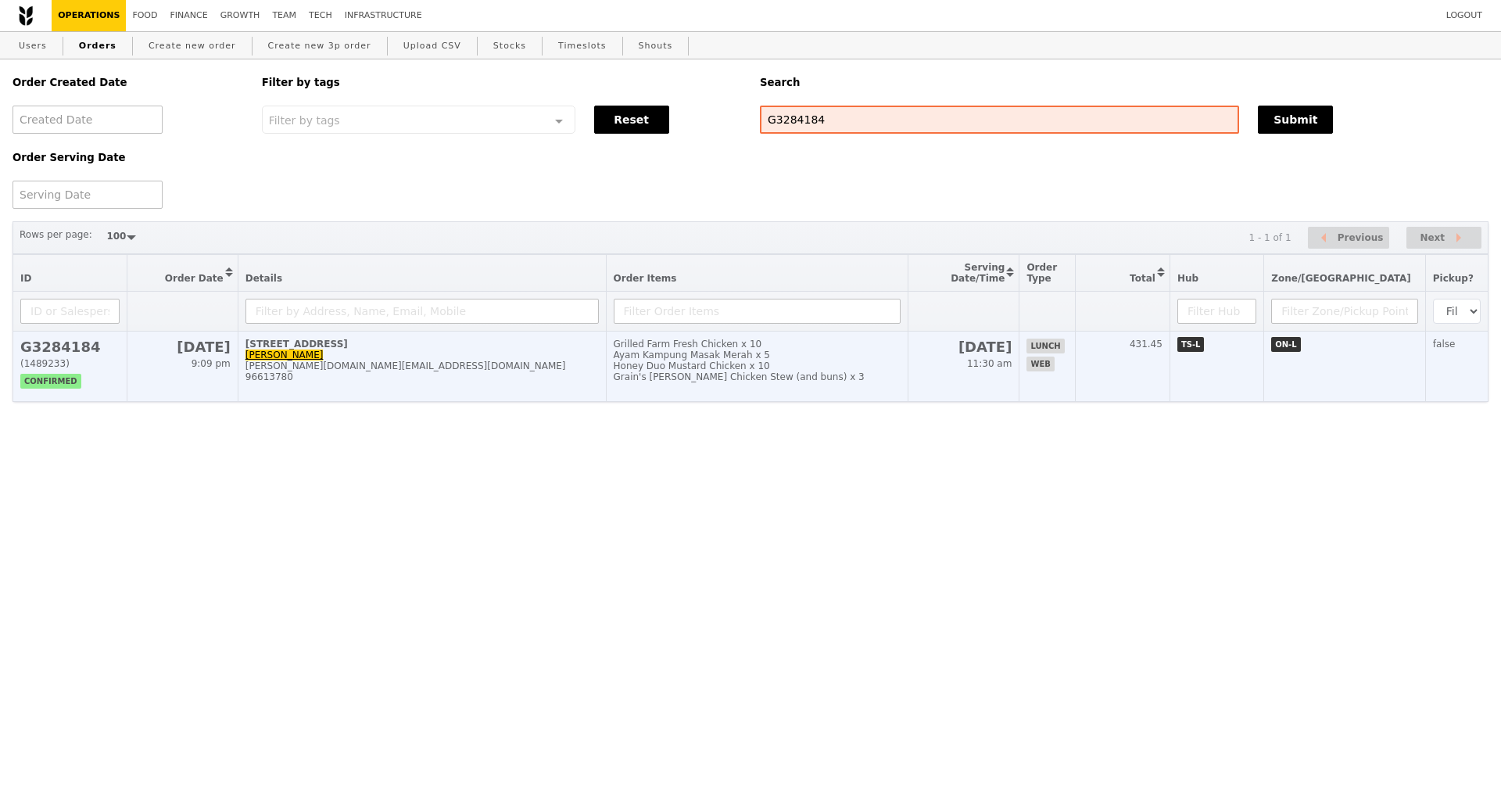
click at [509, 382] on div "96613780" at bounding box center [421, 376] width 353 height 11
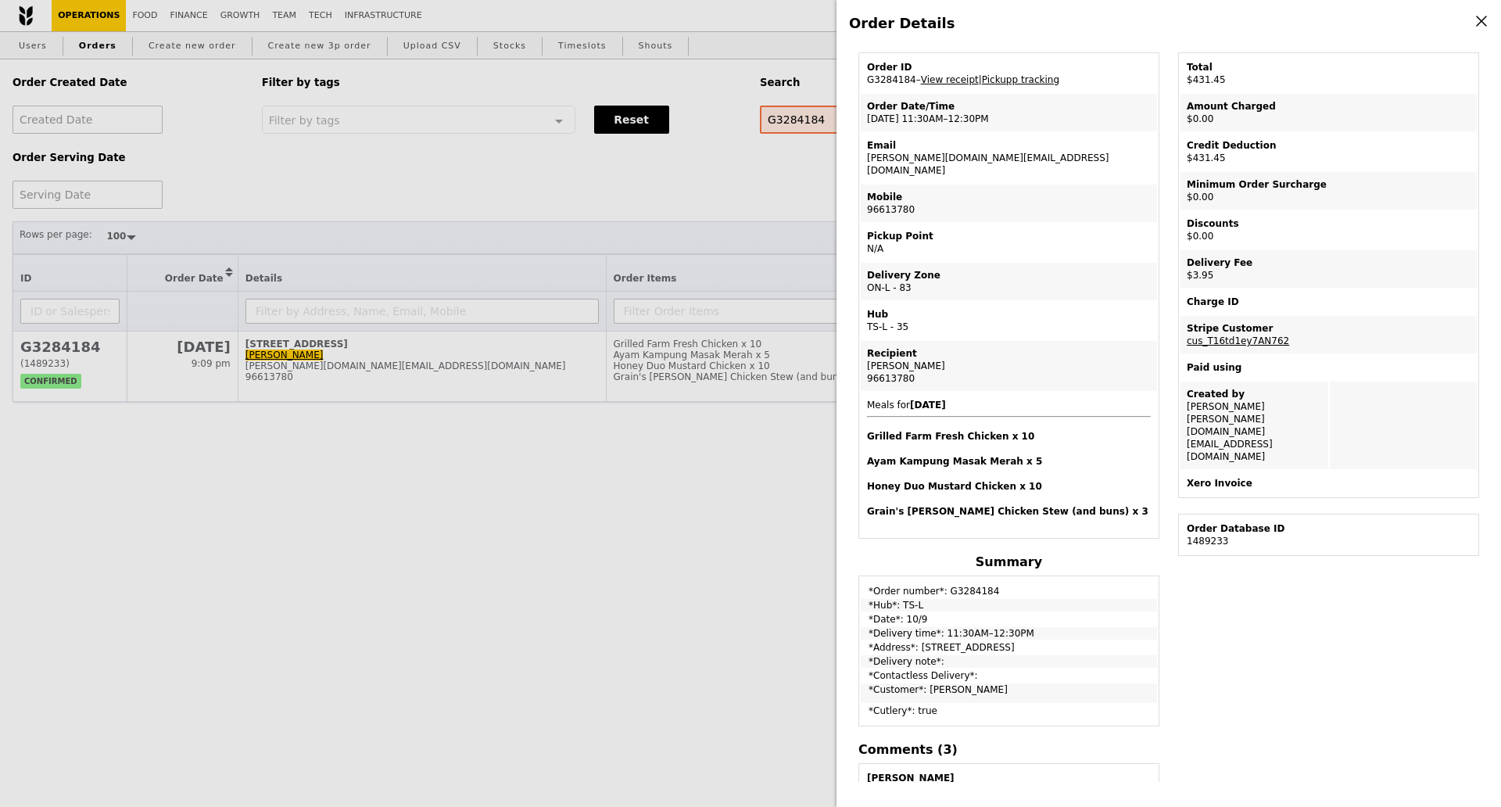
scroll to position [98, 0]
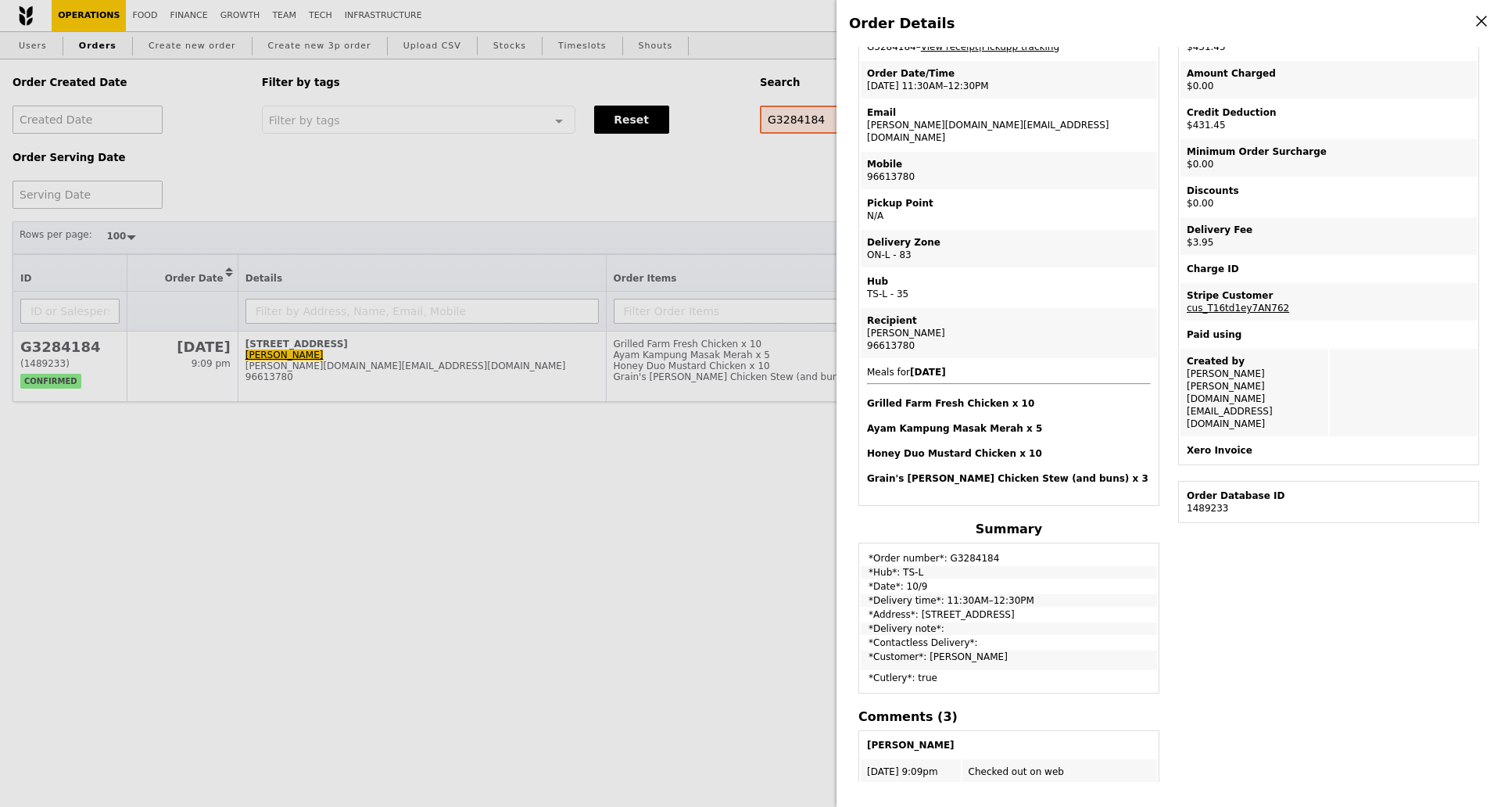
drag, startPoint x: 1031, startPoint y: 593, endPoint x: 872, endPoint y: 590, distance: 158.7
click at [872, 594] on td "*Delivery time*: 11:30AM–12:30PM" at bounding box center [1009, 600] width 296 height 13
copy td "Delivery time*: 11:30AM–12:30PM"
drag, startPoint x: 727, startPoint y: 188, endPoint x: 797, endPoint y: 128, distance: 92.6
click at [727, 184] on div "Order Details Edit order Changelog Cancel Order ID G3284184 – View receipt | Pi…" at bounding box center [750, 403] width 1501 height 807
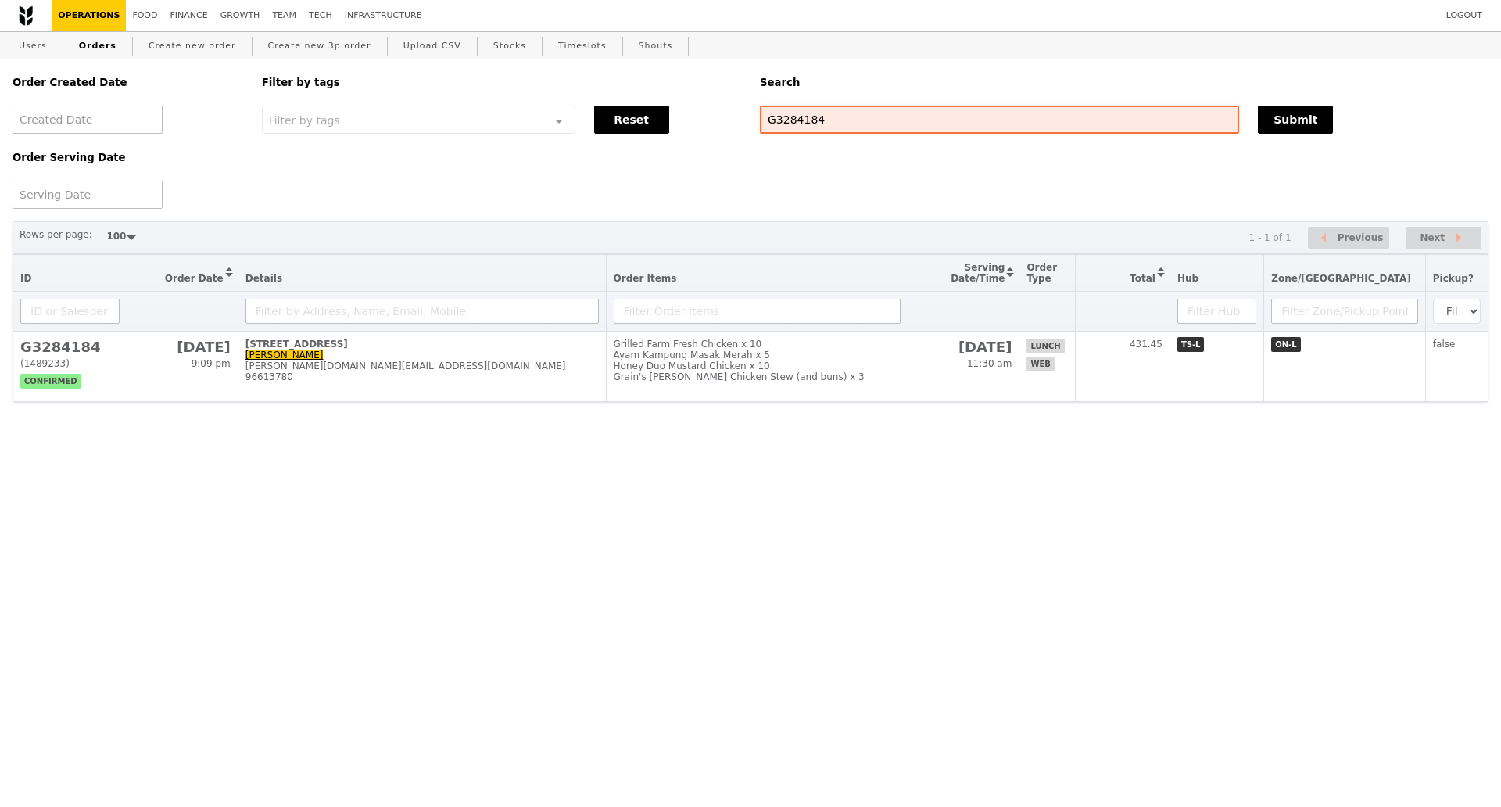
scroll to position [163, 0]
click at [801, 127] on input "G3284184" at bounding box center [999, 120] width 479 height 28
paste input "3886"
type input "G3283886"
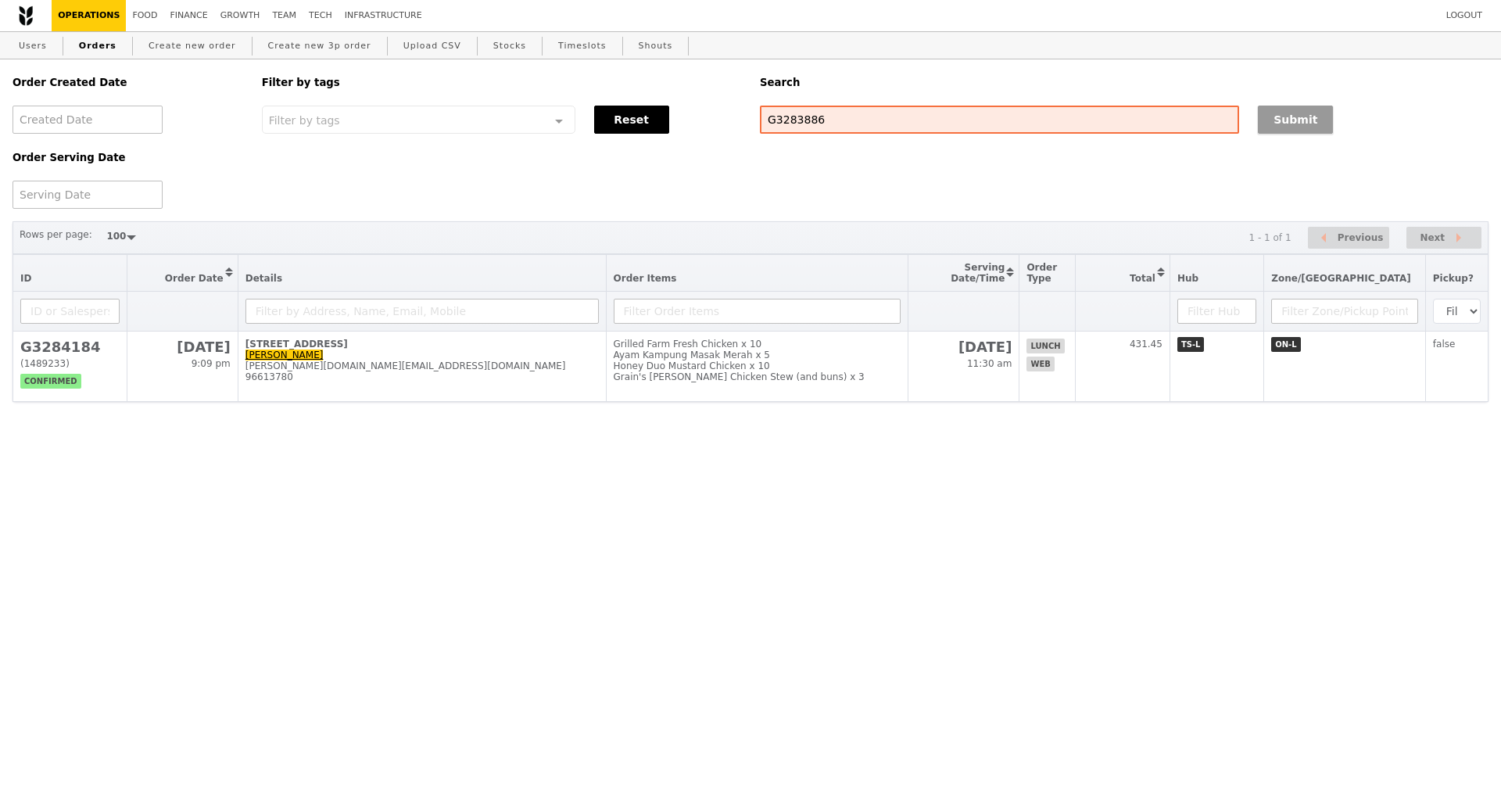
click at [1287, 132] on button "Submit" at bounding box center [1295, 120] width 75 height 28
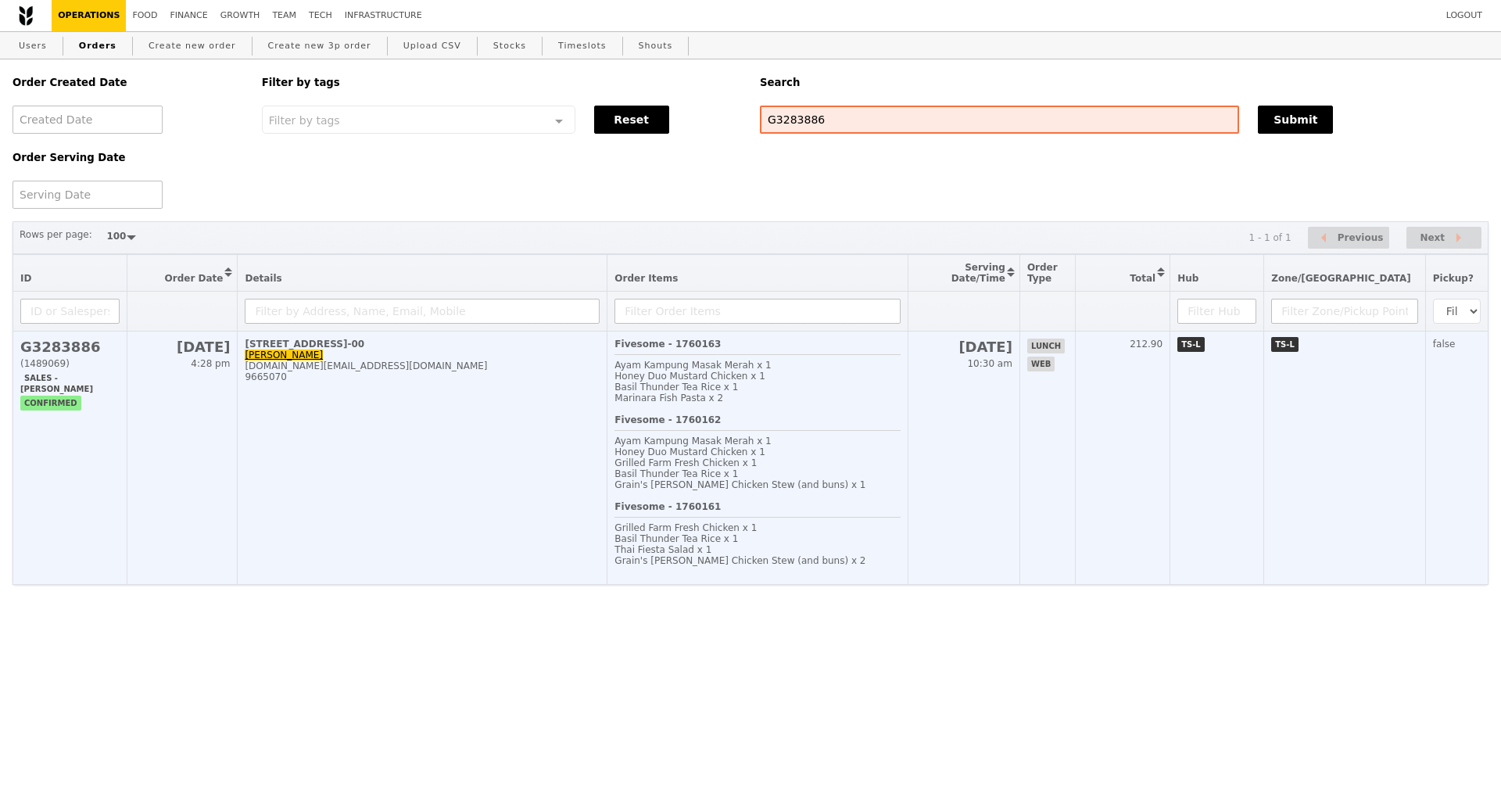
click at [448, 542] on td "1 Raffles Quay, #28-00 [PERSON_NAME] [DOMAIN_NAME][EMAIL_ADDRESS][DOMAIN_NAME] …" at bounding box center [423, 457] width 370 height 253
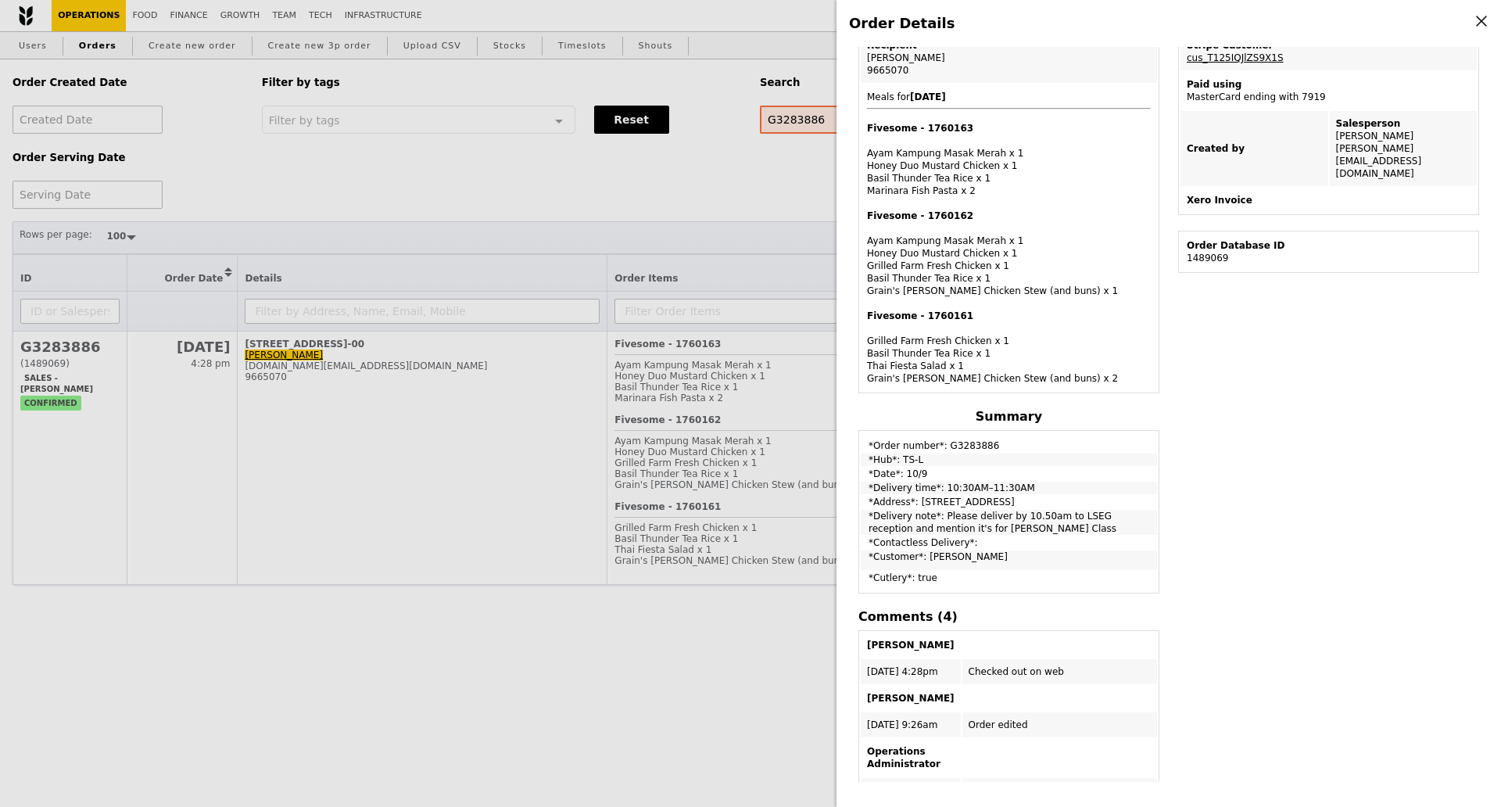
scroll to position [391, 0]
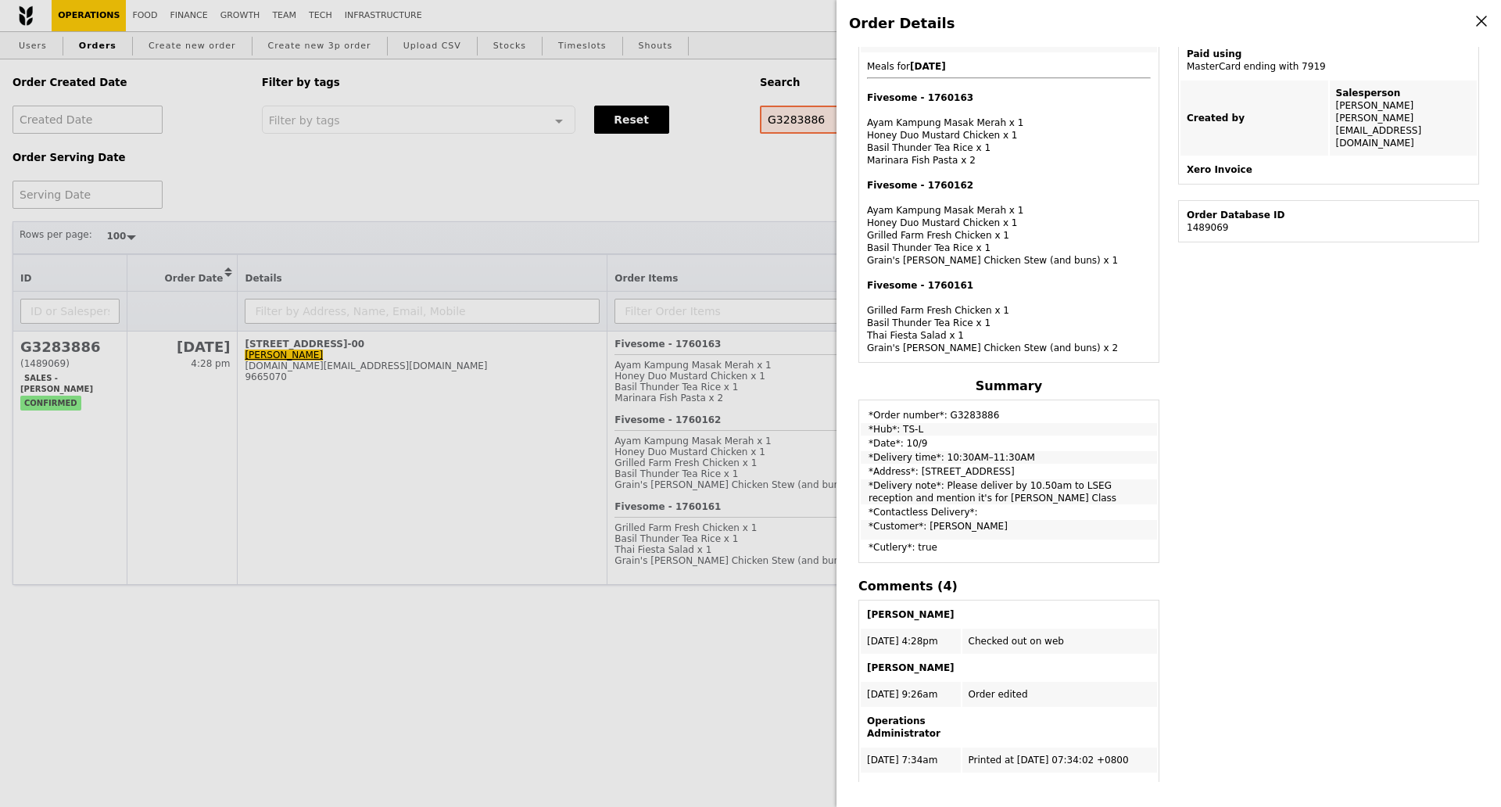
drag, startPoint x: 937, startPoint y: 486, endPoint x: 1132, endPoint y: 503, distance: 196.2
click at [1132, 503] on td "*Delivery note*: Please deliver by 10.50am to LSEG reception and mention it's f…" at bounding box center [1009, 491] width 296 height 25
drag, startPoint x: 531, startPoint y: 708, endPoint x: 523, endPoint y: 686, distance: 24.0
click at [530, 708] on div "Order Details Edit order Changelog Cancel Order ID G3283886 – View receipt Orde…" at bounding box center [750, 403] width 1501 height 807
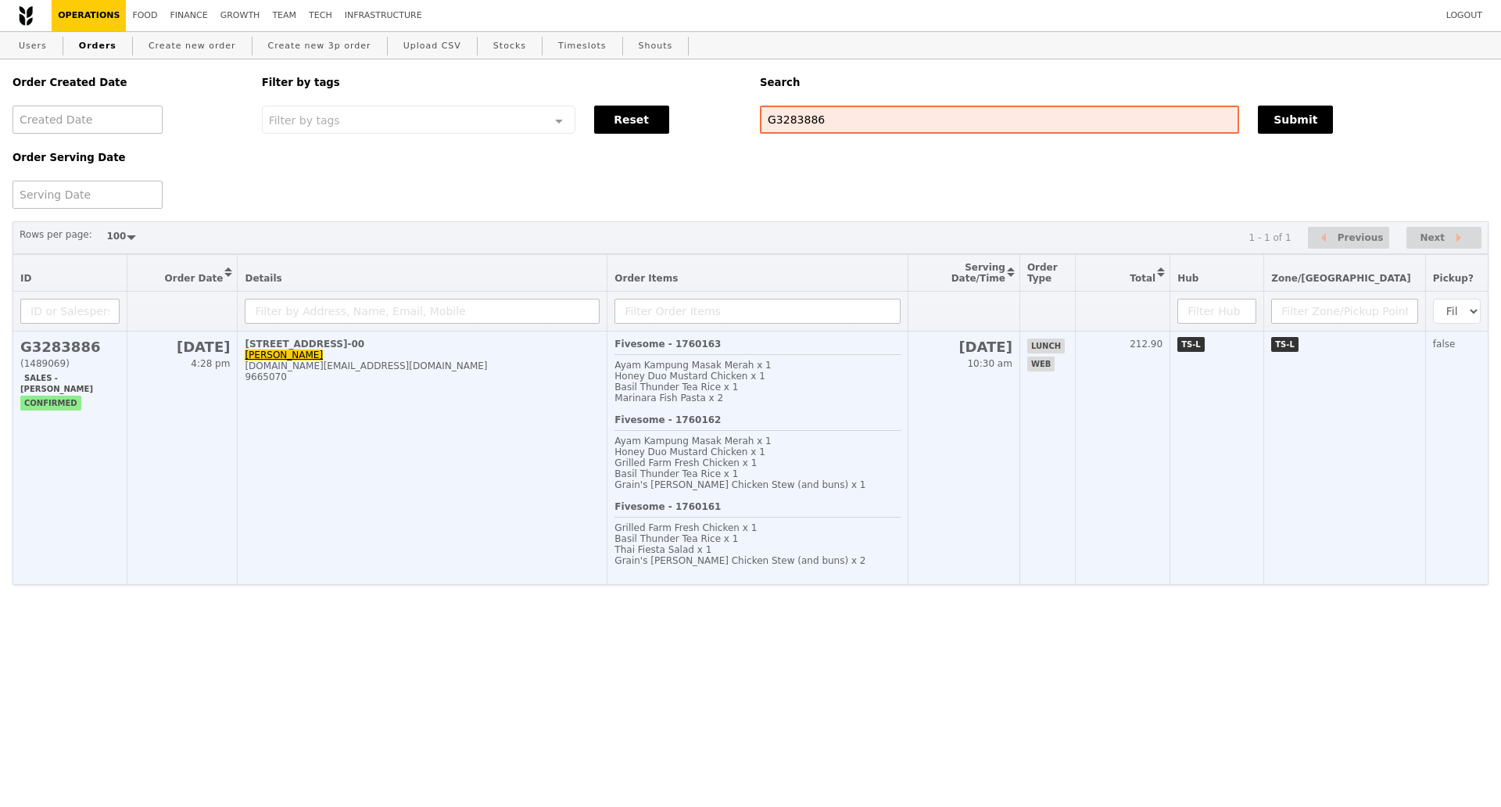
scroll to position [482, 0]
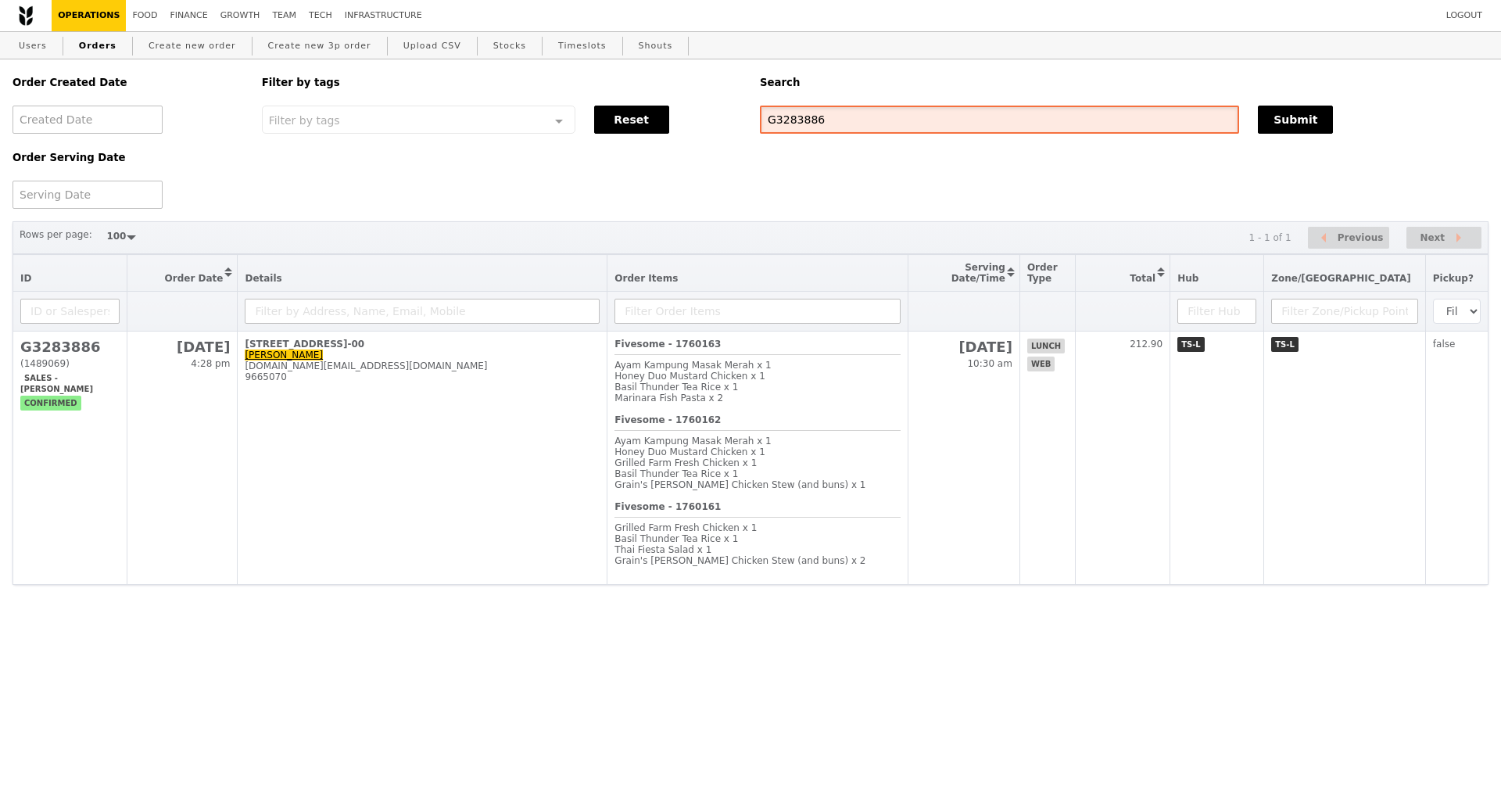
drag, startPoint x: 825, startPoint y: 120, endPoint x: 385, endPoint y: 193, distance: 445.5
click at [730, 111] on div "Order Created Date Order Serving Date Filter by tags Filter by tags Meal_Plan W…" at bounding box center [750, 133] width 1495 height 149
click at [34, 47] on link "Users" at bounding box center [33, 46] width 41 height 28
